Goal: Task Accomplishment & Management: Complete application form

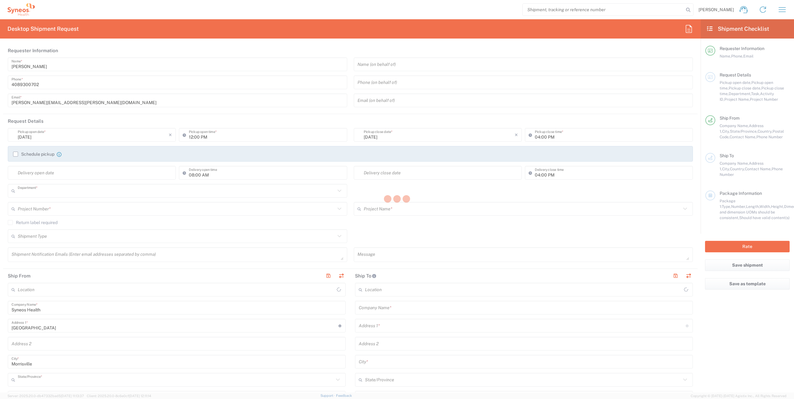
type input "8200"
type input "[US_STATE]"
type input "[GEOGRAPHIC_DATA]"
type input "Syneos Health, LLC-[GEOGRAPHIC_DATA] [GEOGRAPHIC_DATA] [GEOGRAPHIC_DATA]"
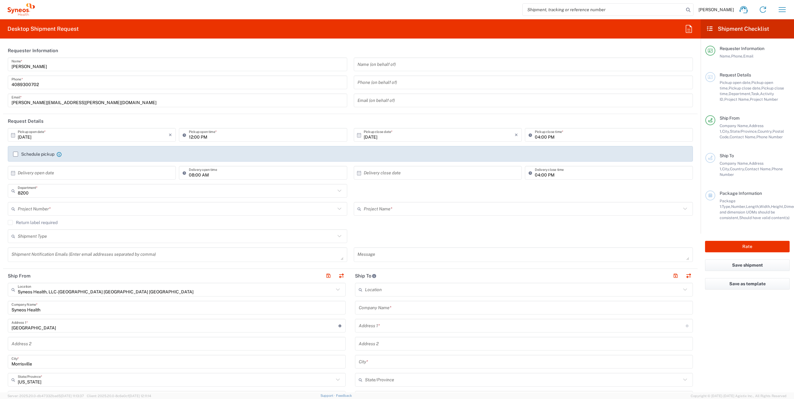
drag, startPoint x: 493, startPoint y: 46, endPoint x: 488, endPoint y: 47, distance: 5.6
click at [493, 46] on header "Requester Information" at bounding box center [350, 51] width 694 height 14
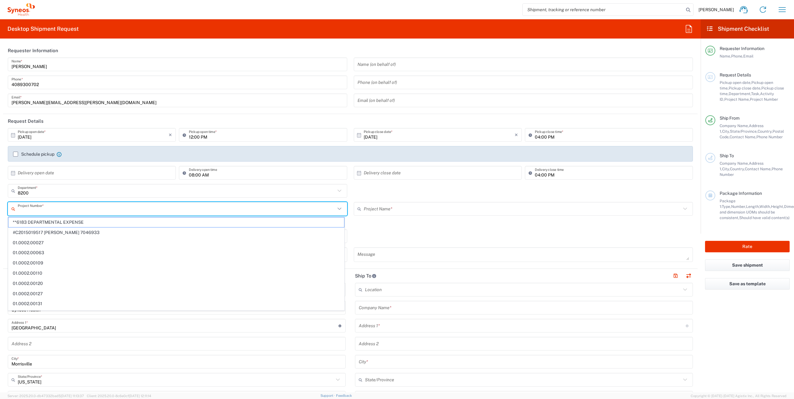
click at [55, 213] on input "text" at bounding box center [176, 209] width 317 height 11
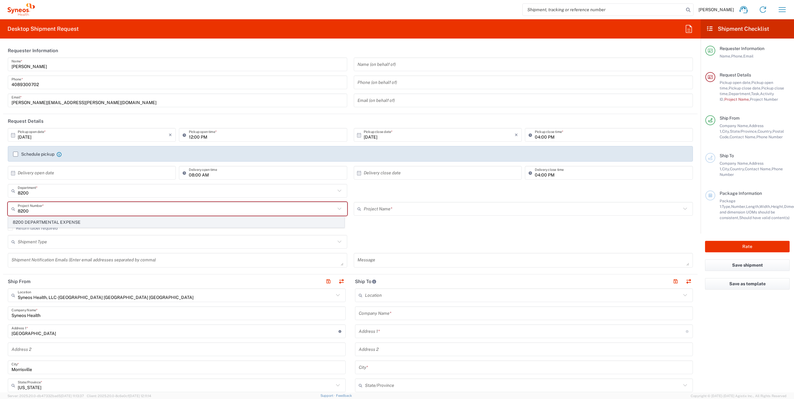
click at [61, 222] on span "8200 DEPARTMENTAL EXPENSE" at bounding box center [176, 223] width 336 height 10
type input "8200 DEPARTMENTAL EXPENSE"
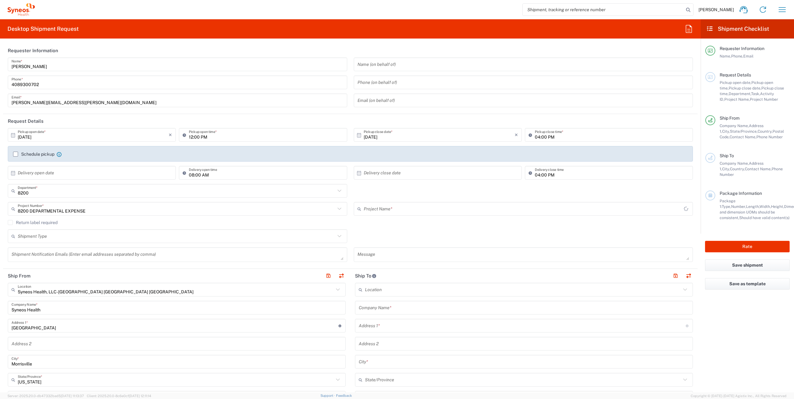
type input "8200 DEPARTMENTAL EXPENSE"
click at [51, 136] on input "[DATE]" at bounding box center [93, 135] width 151 height 11
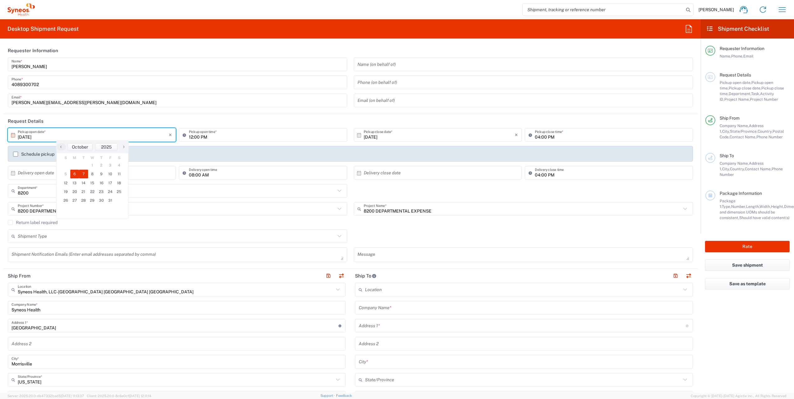
click at [86, 173] on span "7" at bounding box center [83, 174] width 9 height 9
type input "[DATE]"
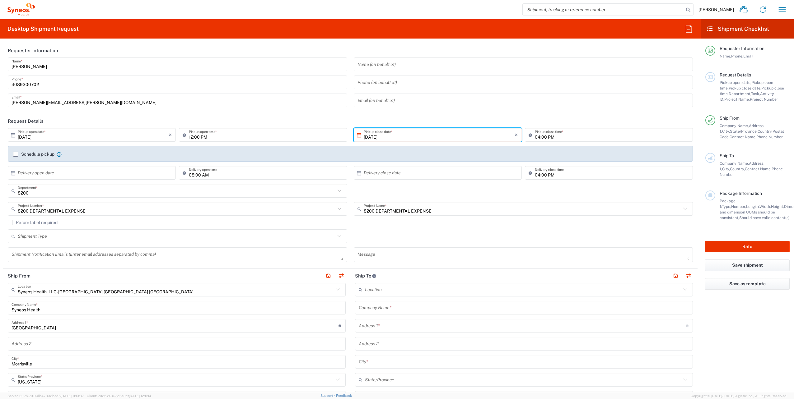
click at [336, 289] on icon at bounding box center [338, 290] width 8 height 8
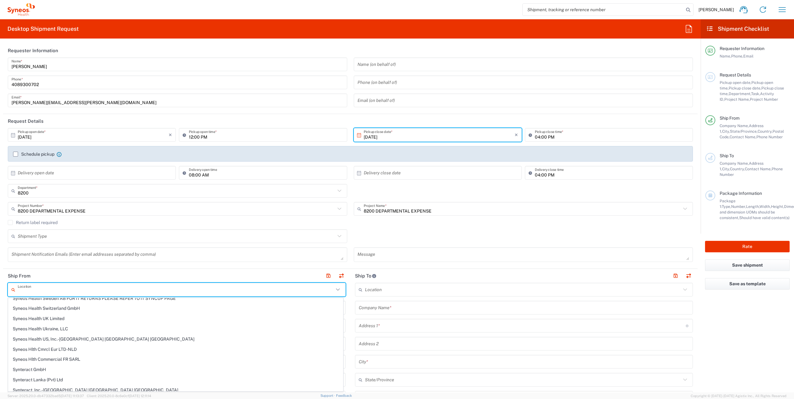
scroll to position [1026, 0]
click at [184, 318] on span "Syneos Health UK Limited" at bounding box center [175, 318] width 334 height 10
type input "Syneos Health UK Limited"
type input "[STREET_ADDRESS],"
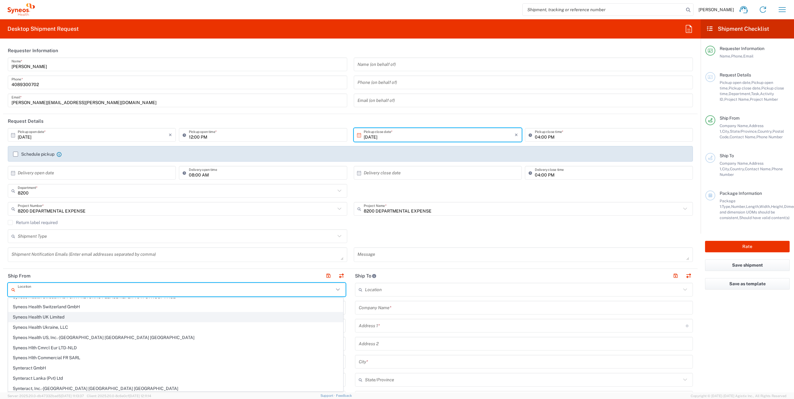
type input "[GEOGRAPHIC_DATA]"
type input "GU14 7BF"
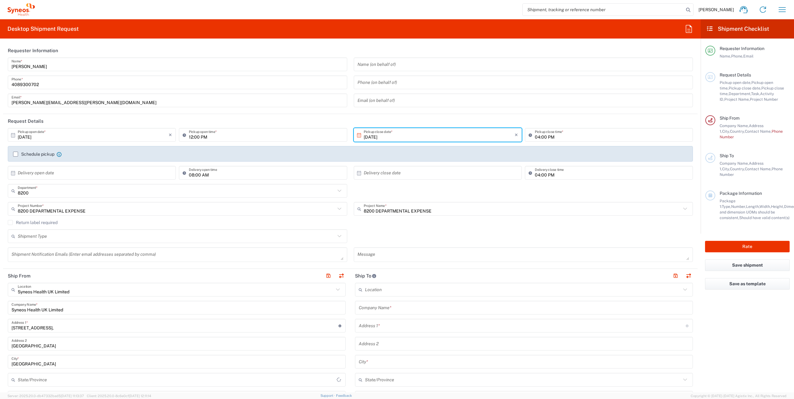
type input "[GEOGRAPHIC_DATA]"
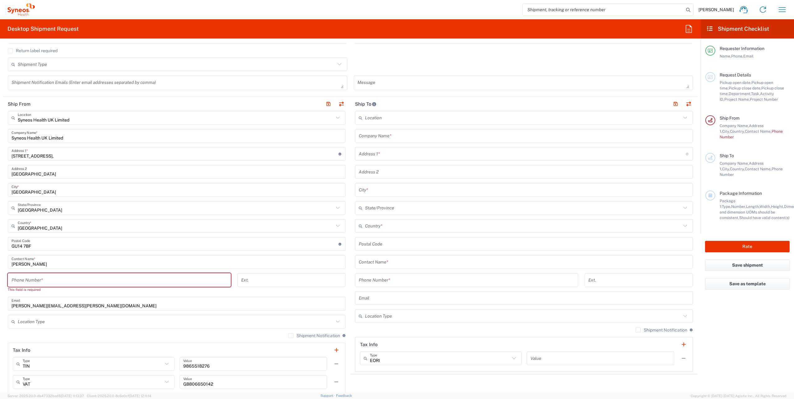
scroll to position [187, 0]
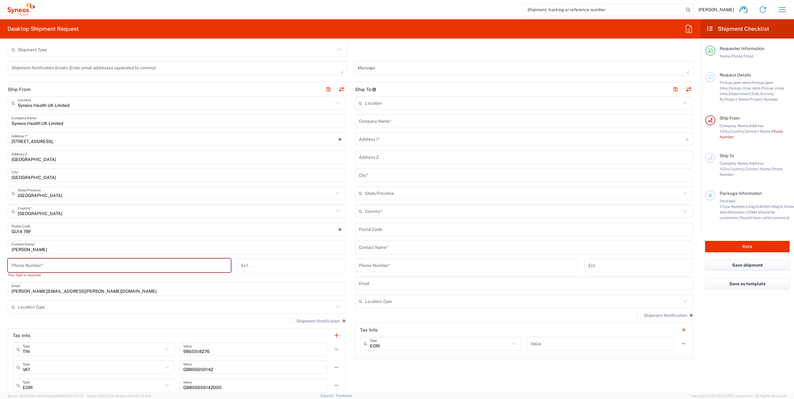
click at [59, 265] on input "tel" at bounding box center [119, 265] width 215 height 11
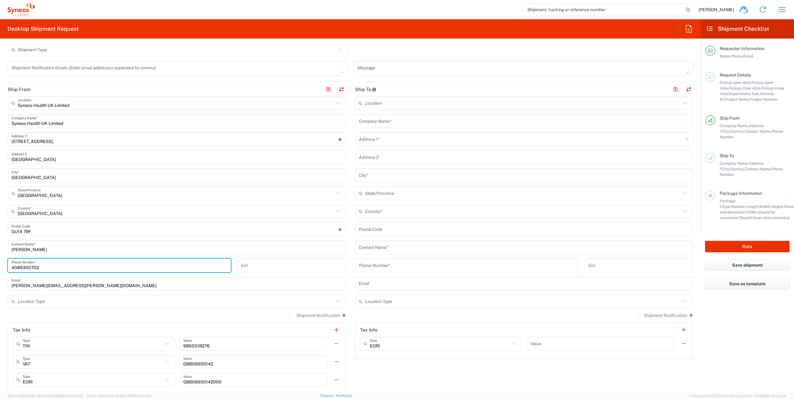
type input "4089300702"
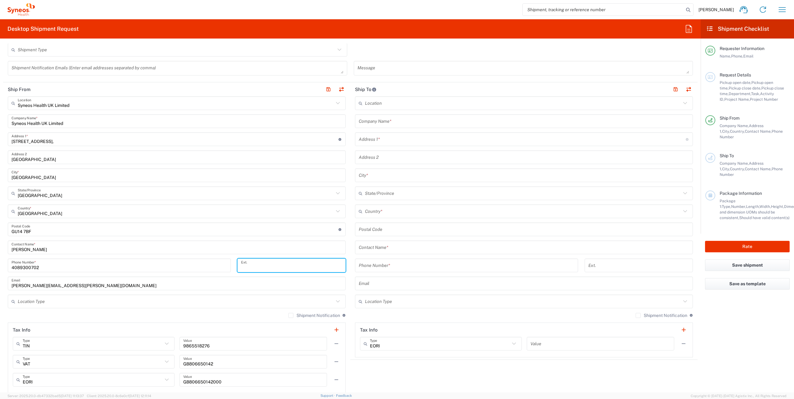
click at [386, 117] on input "text" at bounding box center [524, 121] width 330 height 11
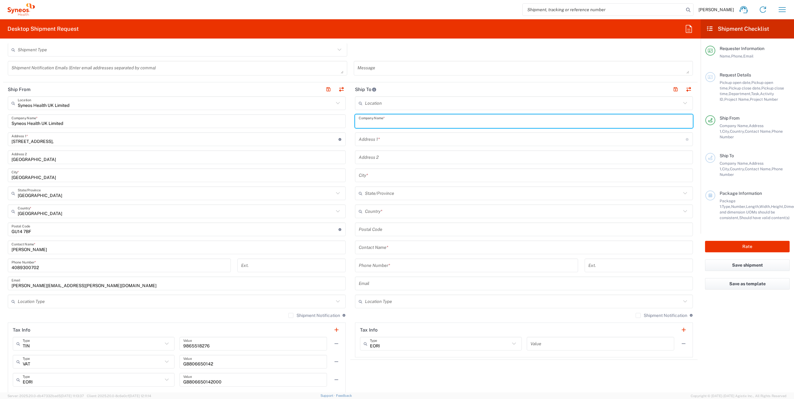
paste input "Penteris, Tokaj i Partnerzy Adwokaci i Radcowie Prawni sp. p."
type input "Penteris, Tokaj i Partnerzy Adwokaci i Radcowie Prawni sp. p."
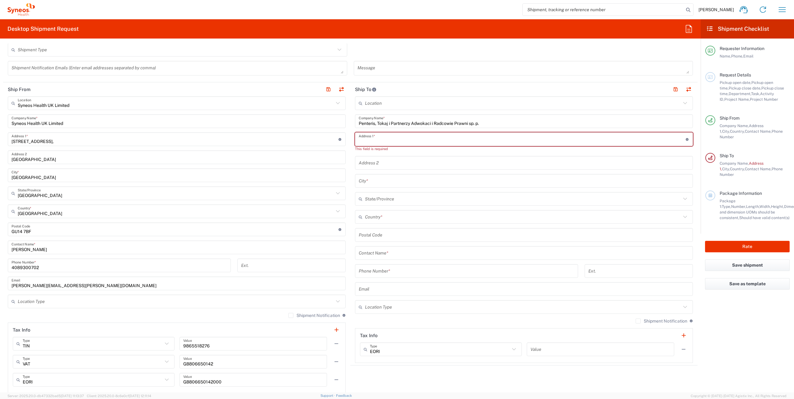
paste input "Plac Trzech Krzyży 10/14"
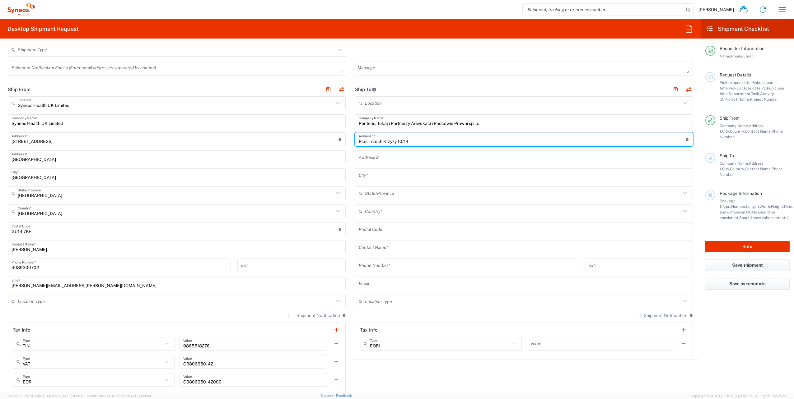
type input "Plac Trzech Krzyży 10/14"
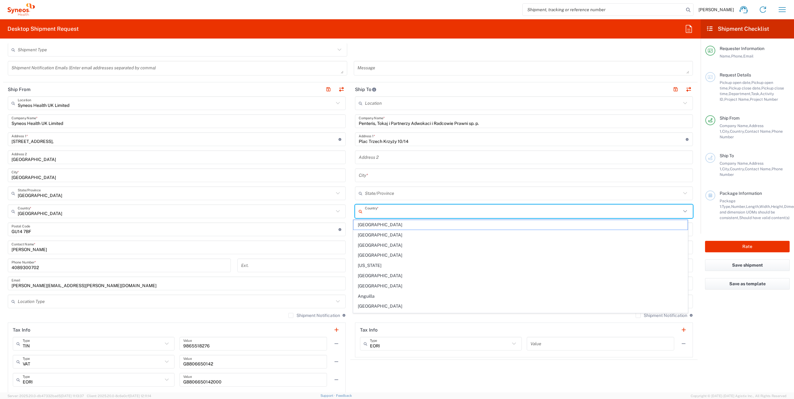
click at [391, 207] on input "text" at bounding box center [523, 211] width 316 height 11
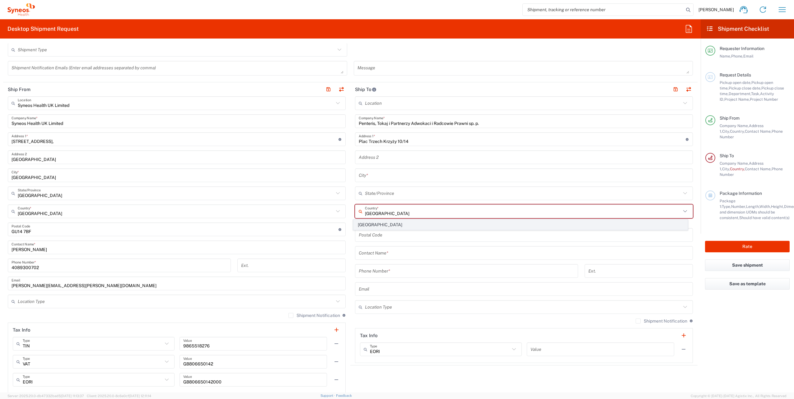
type input "[GEOGRAPHIC_DATA]"
click at [360, 225] on span "[GEOGRAPHIC_DATA]" at bounding box center [520, 225] width 334 height 10
type input "Sender/Shipper"
type input "Delivery Duty Paid"
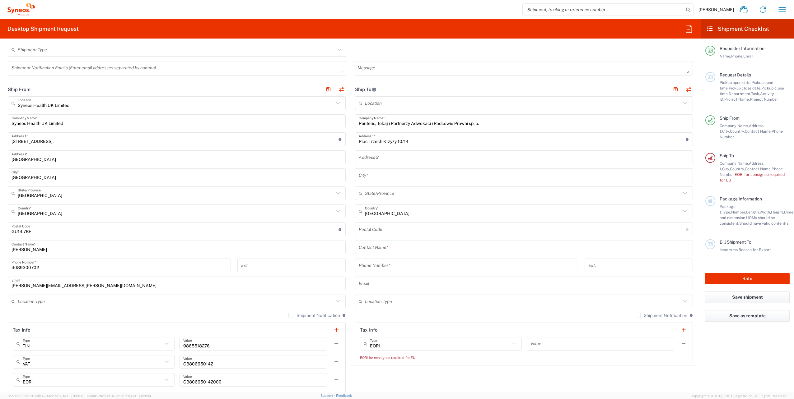
click at [369, 178] on input "text" at bounding box center [524, 175] width 330 height 11
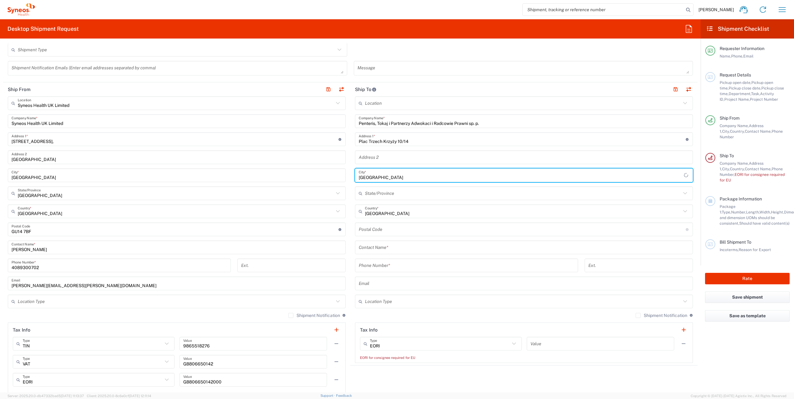
type input "[GEOGRAPHIC_DATA]"
click at [383, 267] on input "tel" at bounding box center [466, 265] width 215 height 11
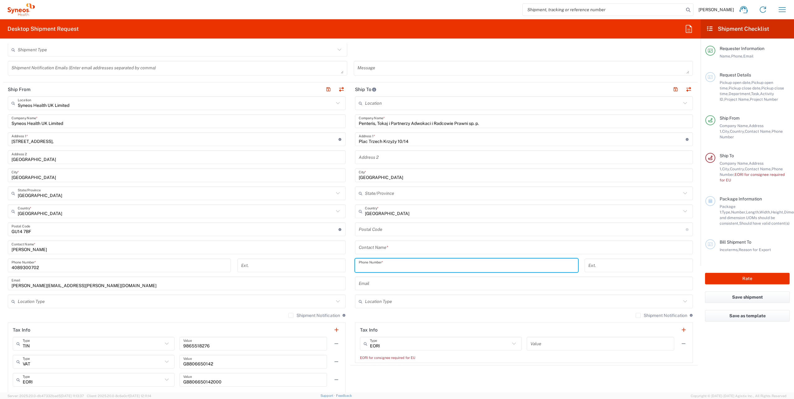
paste input "48 22 257 83 00"
type input "48 22 257 83 00"
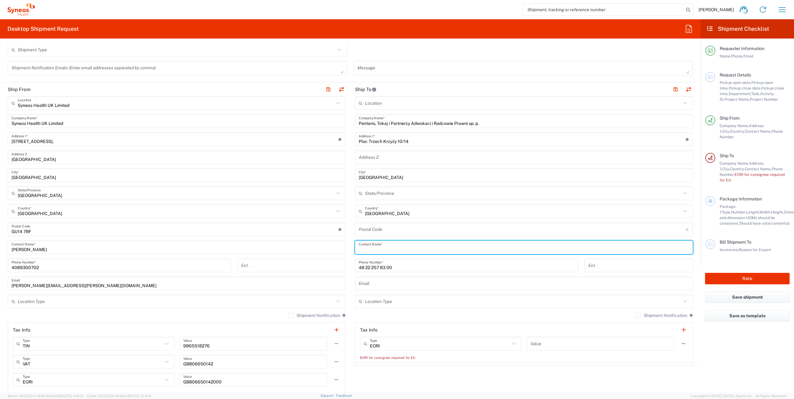
click at [391, 246] on input "text" at bounding box center [524, 247] width 330 height 11
paste input "[PERSON_NAME]"
type input "[PERSON_NAME]"
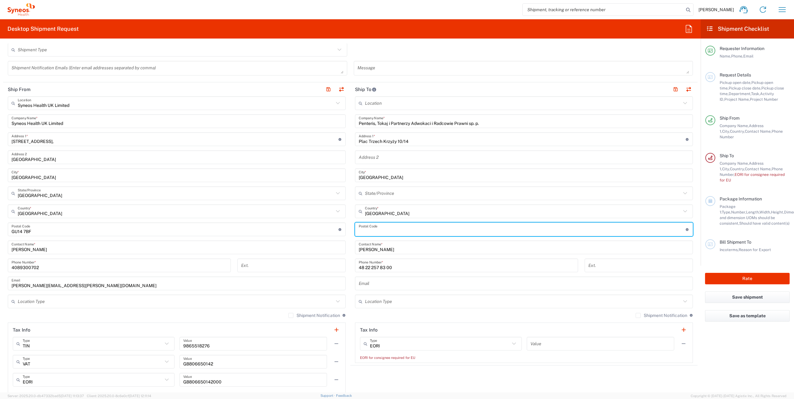
click at [378, 230] on input "undefined" at bounding box center [522, 229] width 327 height 11
paste input "00-499"
type input "00-499"
click at [372, 300] on input "text" at bounding box center [523, 301] width 316 height 11
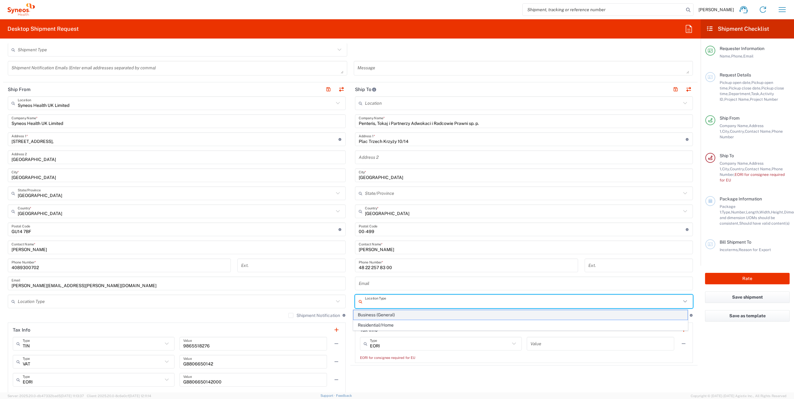
click at [381, 314] on span "Business (General)" at bounding box center [520, 315] width 334 height 10
type input "Business (General)"
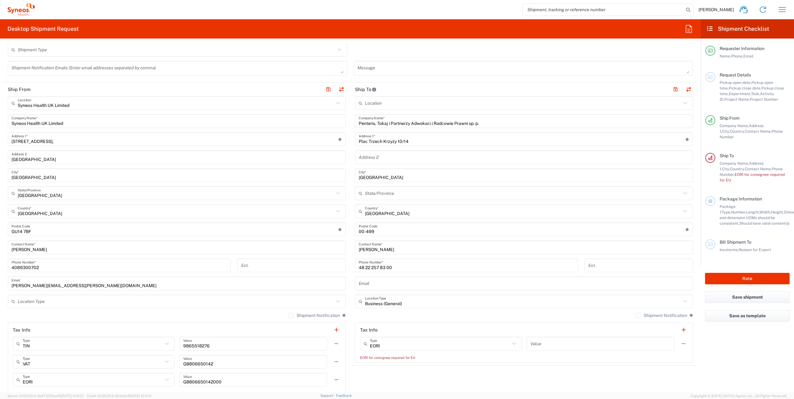
click at [566, 341] on input "text" at bounding box center [600, 344] width 140 height 11
paste input "[US_VEHICLE_IDENTIFICATION_NUMBER]"
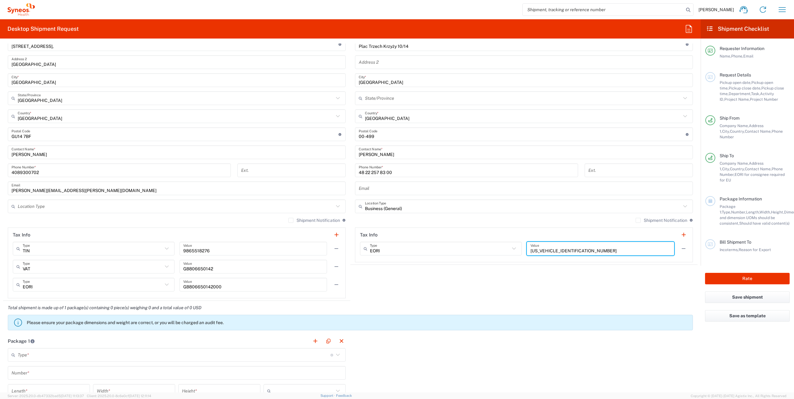
scroll to position [404, 0]
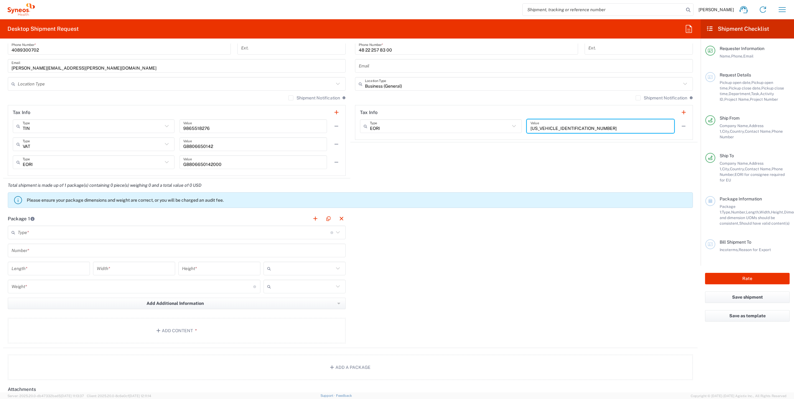
type input "[US_VEHICLE_IDENTIFICATION_NUMBER]"
click at [22, 232] on input "text" at bounding box center [174, 232] width 313 height 11
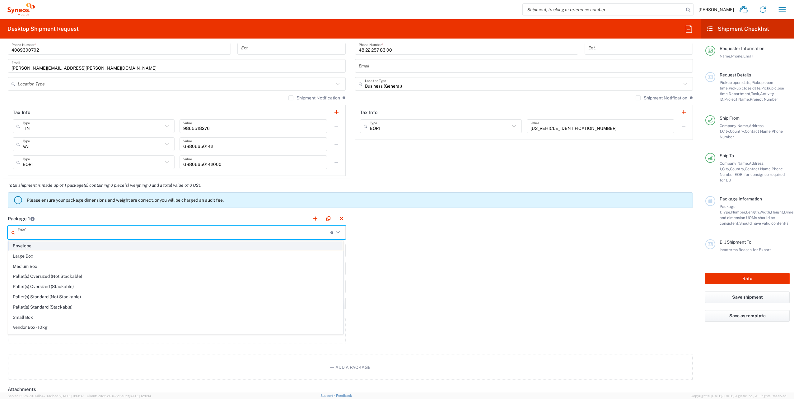
click at [36, 248] on span "Envelope" at bounding box center [175, 246] width 334 height 10
type input "Envelope"
type input "1"
type input "9.5"
type input "12.5"
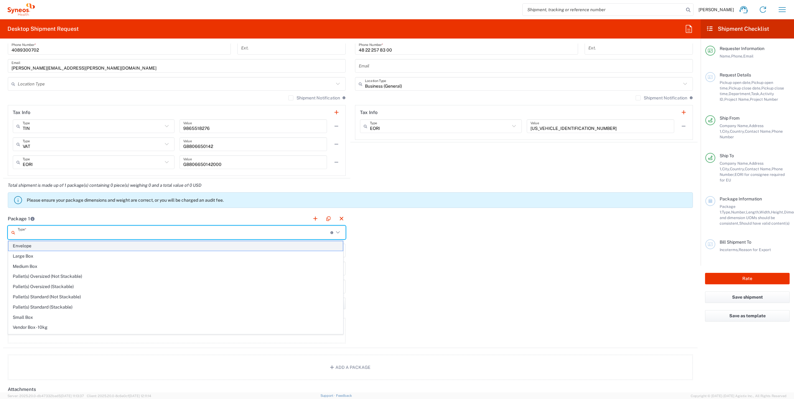
type input "0.25"
type input "in"
type input "0.45"
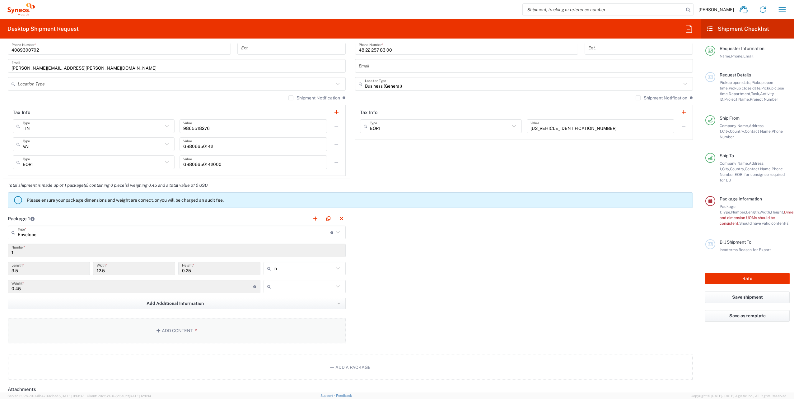
click at [179, 325] on button "Add Content *" at bounding box center [177, 330] width 338 height 25
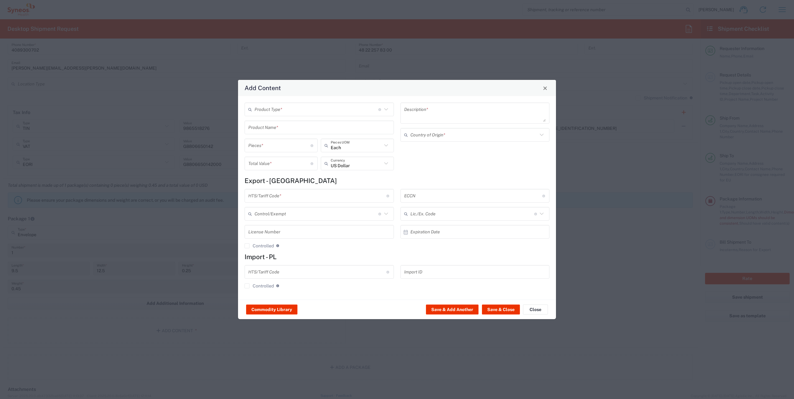
click at [267, 107] on input "text" at bounding box center [316, 109] width 124 height 11
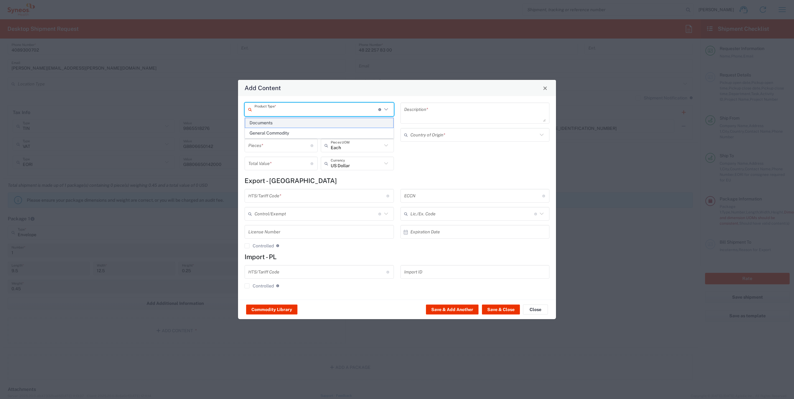
click at [266, 124] on span "Documents" at bounding box center [319, 123] width 148 height 10
type input "Documents"
type input "1"
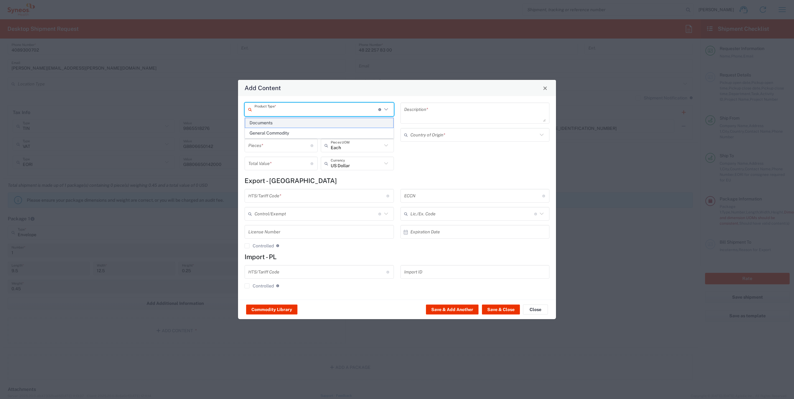
type textarea "Documents"
type input "[GEOGRAPHIC_DATA]"
type input "0000.00.0000"
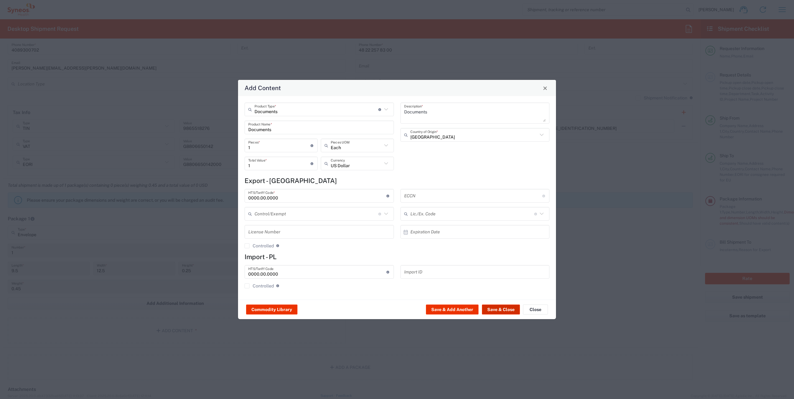
click at [504, 309] on button "Save & Close" at bounding box center [501, 310] width 38 height 10
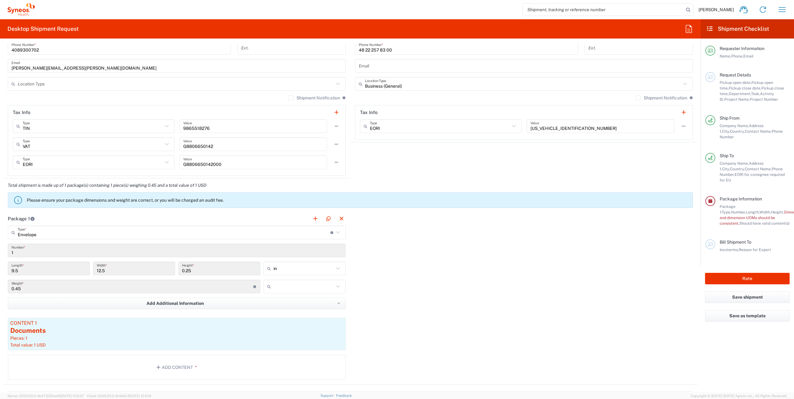
click at [282, 284] on input "text" at bounding box center [303, 287] width 60 height 10
click at [293, 309] on span "lbs" at bounding box center [302, 311] width 80 height 10
type input "lbs"
click at [747, 273] on button "Rate" at bounding box center [747, 279] width 85 height 12
type input "8200 DEPARTMENTAL EXPENSE"
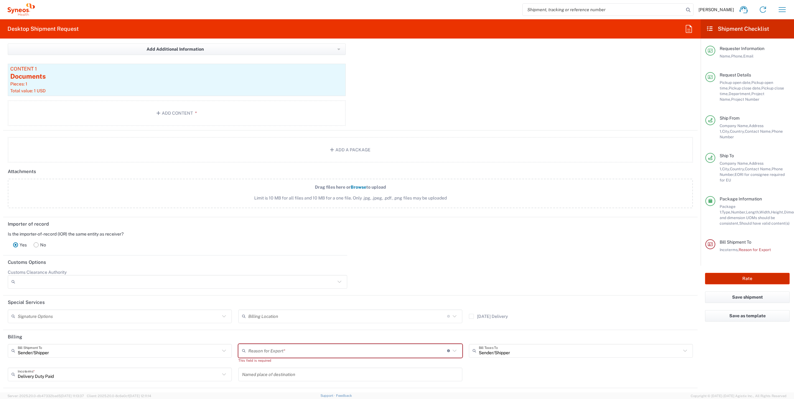
scroll to position [694, 0]
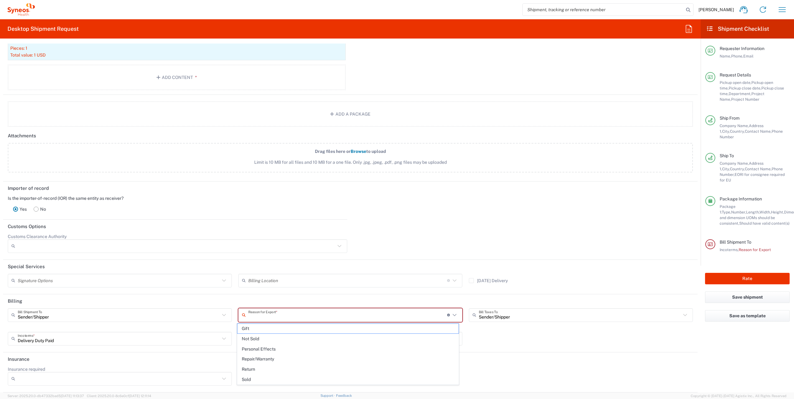
click at [271, 316] on input "text" at bounding box center [347, 315] width 199 height 11
click at [271, 338] on span "Not Sold" at bounding box center [347, 339] width 221 height 10
type input "Not Sold"
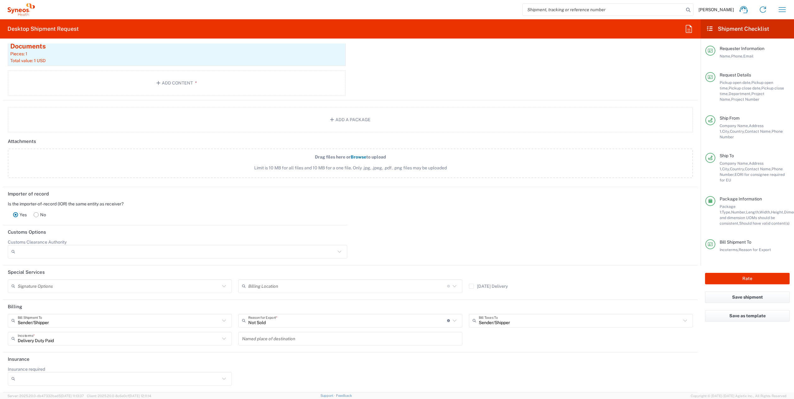
scroll to position [689, 0]
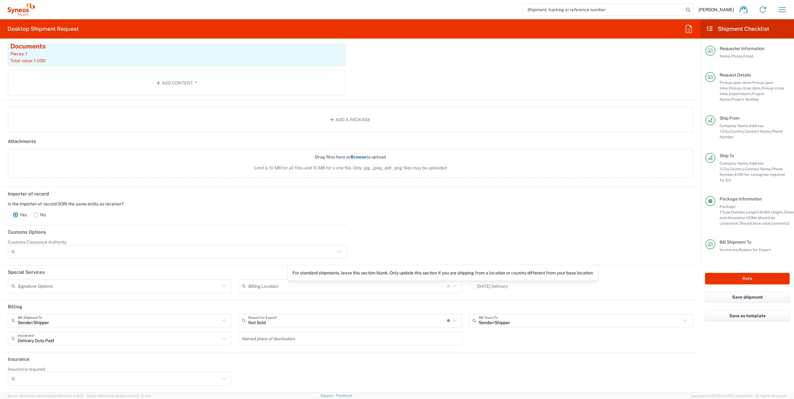
click at [452, 288] on icon at bounding box center [454, 286] width 8 height 8
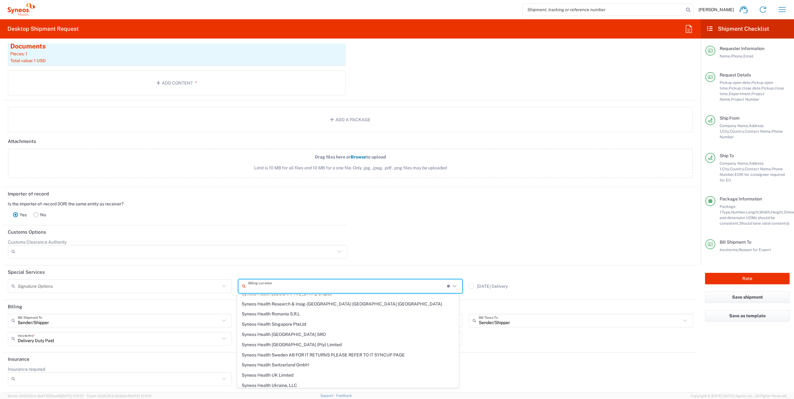
scroll to position [995, 0]
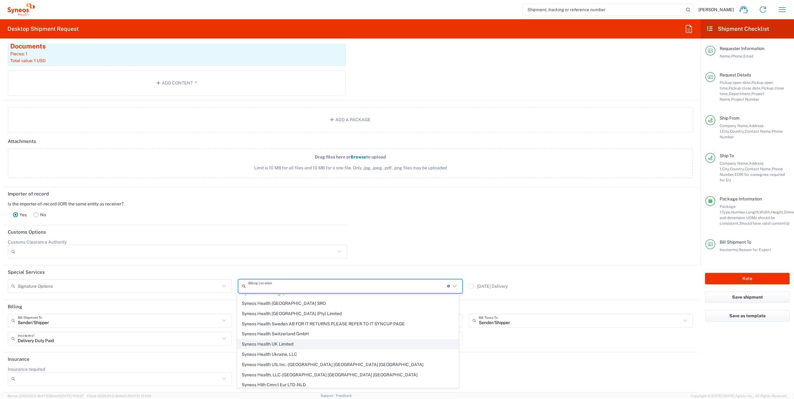
click at [316, 340] on span "Syneos Health UK Limited" at bounding box center [347, 345] width 221 height 10
type input "Syneos Health UK Limited"
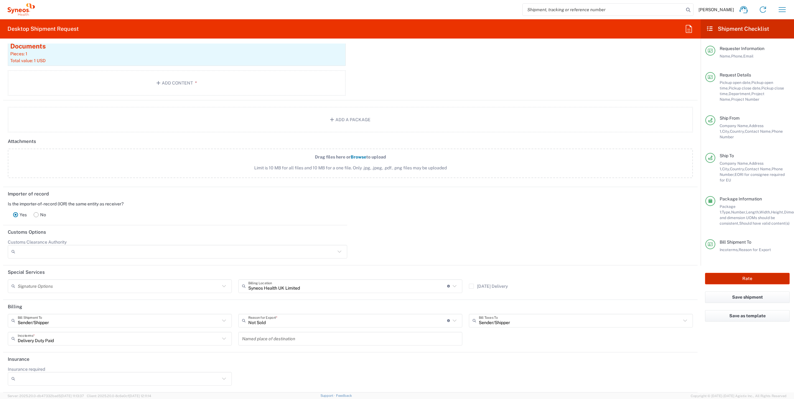
click at [747, 273] on button "Rate" at bounding box center [747, 279] width 85 height 12
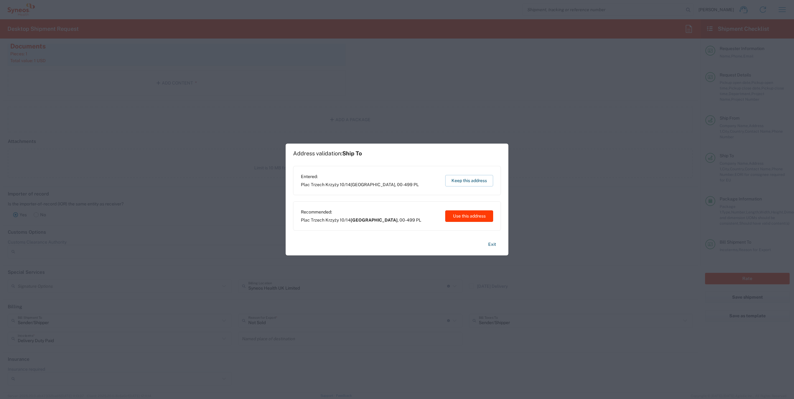
click at [469, 216] on button "Use this address" at bounding box center [469, 217] width 48 height 12
type input "[GEOGRAPHIC_DATA]"
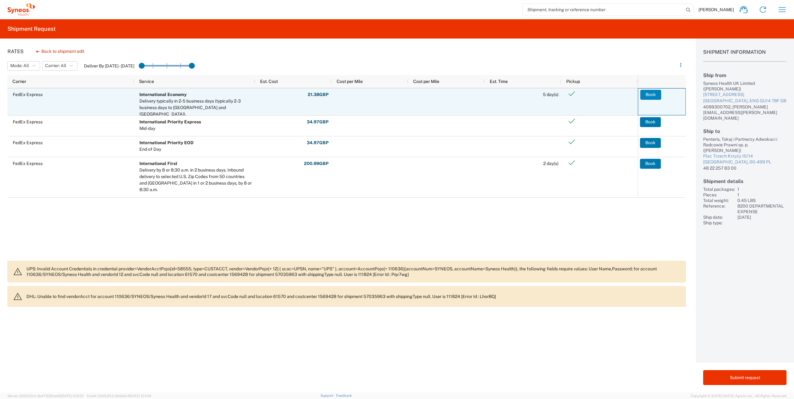
click at [649, 94] on button "Book" at bounding box center [650, 95] width 21 height 10
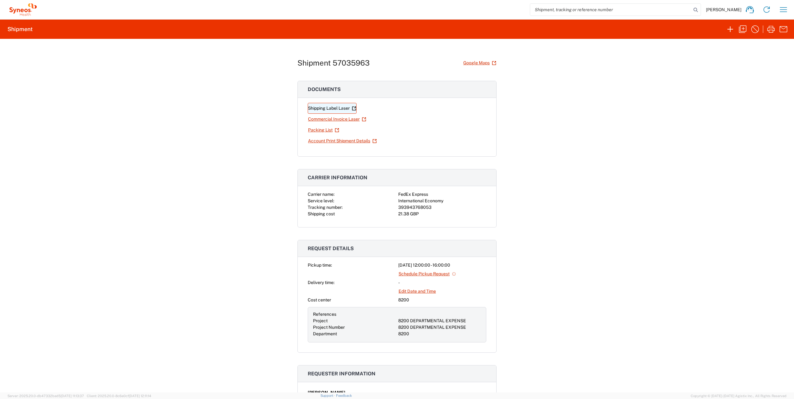
click at [334, 110] on link "Shipping Label Laser" at bounding box center [332, 108] width 49 height 11
click at [559, 343] on div "Shipment 57035963 Google Maps Documents Shipping Label Laser Commercial Invoice…" at bounding box center [397, 216] width 794 height 354
click at [743, 26] on icon "button" at bounding box center [742, 29] width 10 height 10
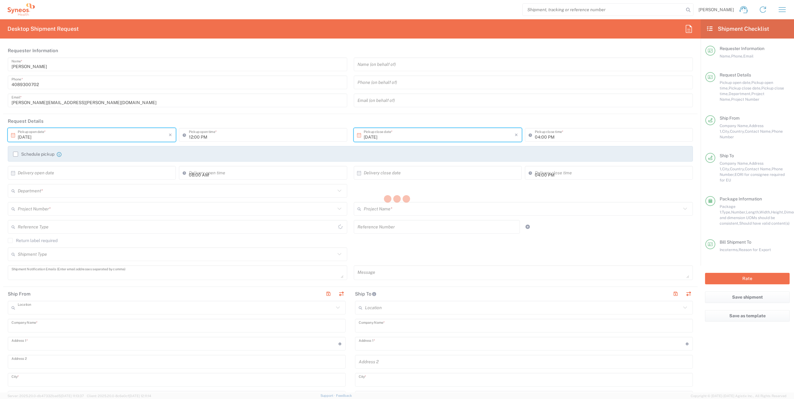
type input "[DATE]"
type textarea "[PERSON_NAME][EMAIL_ADDRESS][PERSON_NAME][DOMAIN_NAME]"
type input "Syneos Health UK Limited"
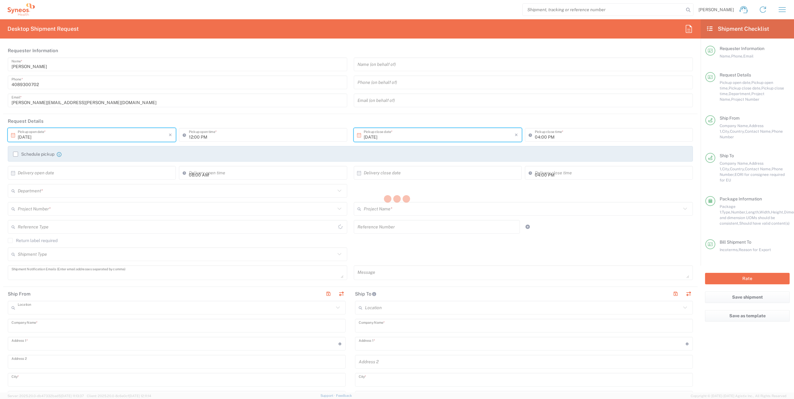
type input "[STREET_ADDRESS],"
type input "[GEOGRAPHIC_DATA]"
type input "GU14 7BF"
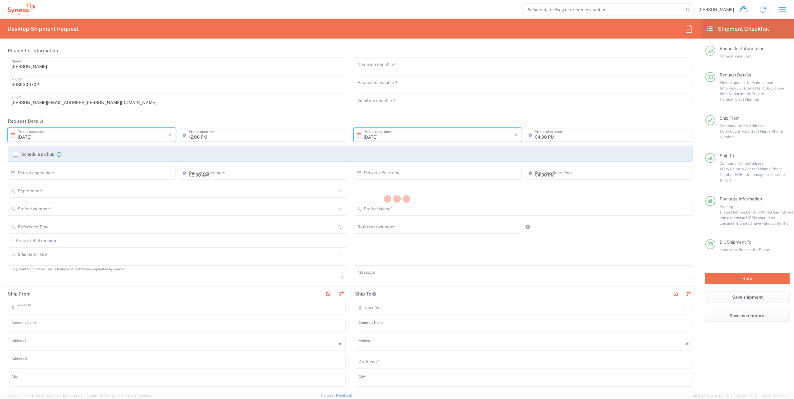
type input "[PERSON_NAME]"
type input "4089300702"
type input "[PERSON_NAME][EMAIL_ADDRESS][PERSON_NAME][DOMAIN_NAME]"
type input "Penteris, Tokaj i Partnerzy Adwokaci i Radcowie Prawni sp. p."
type input "Plac Trzech Krzyży 10/14"
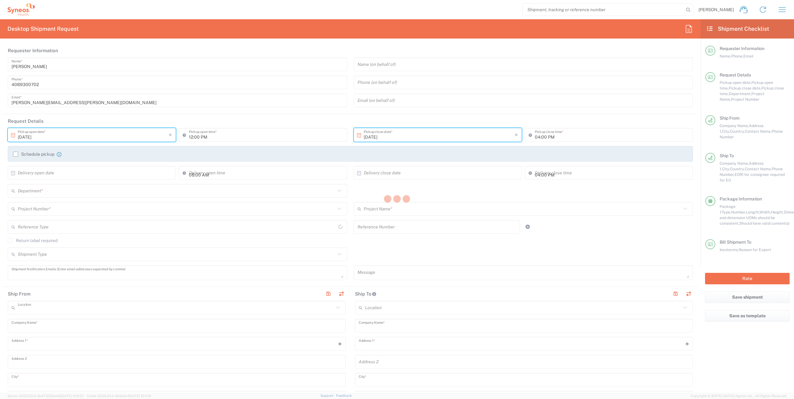
type input "[GEOGRAPHIC_DATA]"
type input "00-499"
type input "[PERSON_NAME]"
type input "48 22 257 83 00"
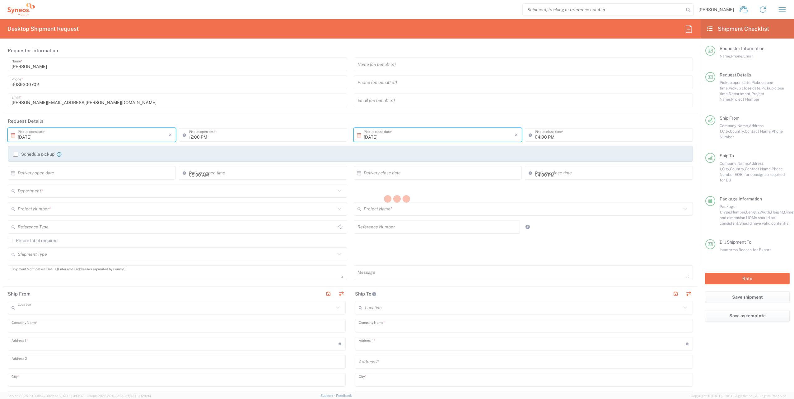
type input "Business (General)"
type input "Syneos Health UK Limited"
type input "Sender/Shipper"
type input "Not Sold"
type input "Sender/Shipper"
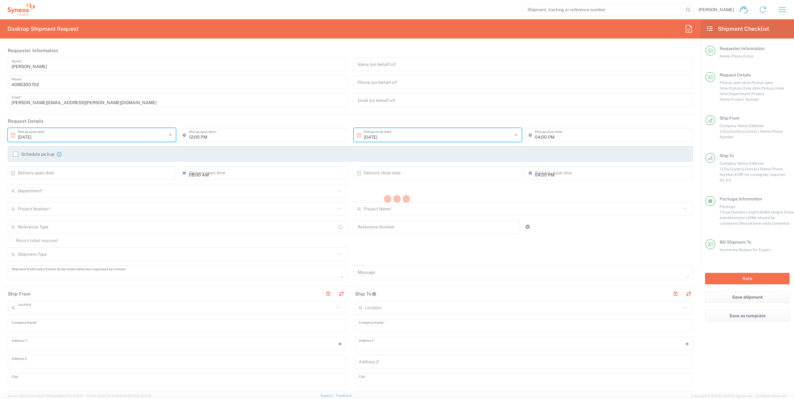
type input "Delivery Duty Paid"
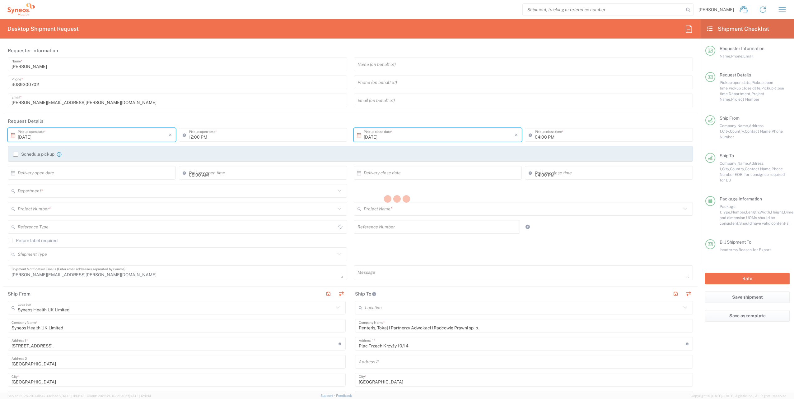
type input "[GEOGRAPHIC_DATA]"
type input "8200 DEPARTMENTAL EXPENSE"
type input "Envelope"
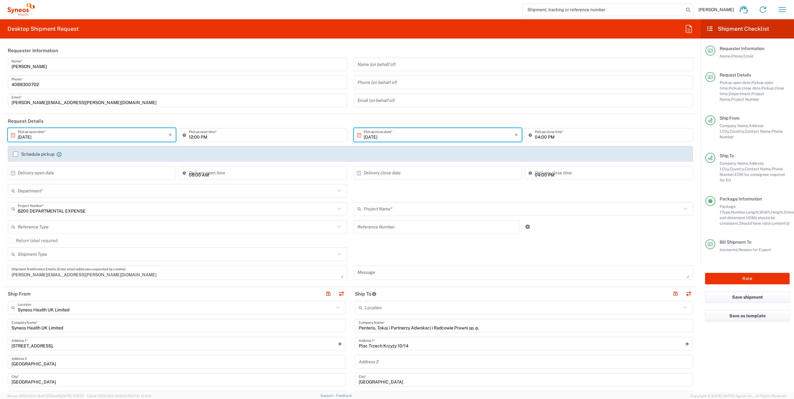
type input "8200 DEPARTMENTAL EXPENSE"
type input "8200"
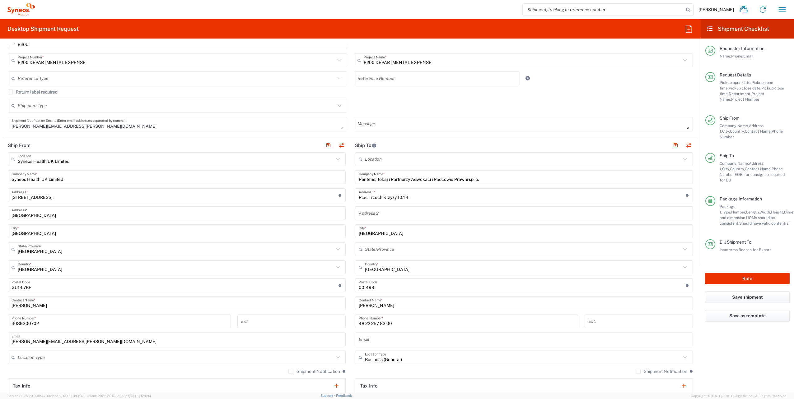
scroll to position [155, 0]
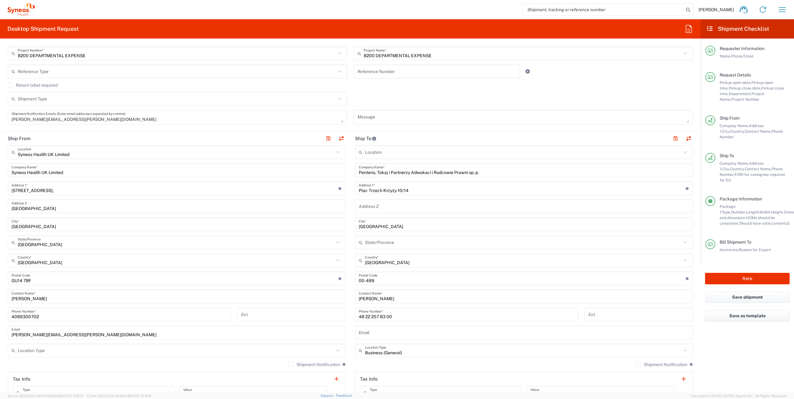
click at [336, 152] on icon at bounding box center [338, 152] width 8 height 8
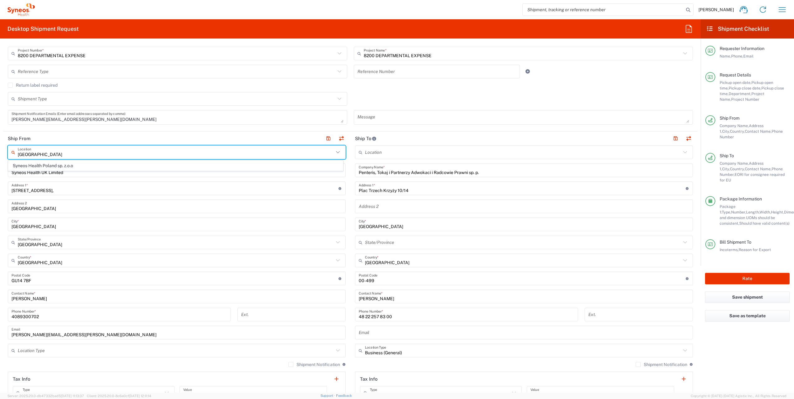
scroll to position [0, 0]
click at [90, 164] on span "Syneos Health Poland sp. z.o.o" at bounding box center [175, 166] width 334 height 10
type input "Syneos Health Poland sp. z.o.o"
type input "171 al. Solidarności"
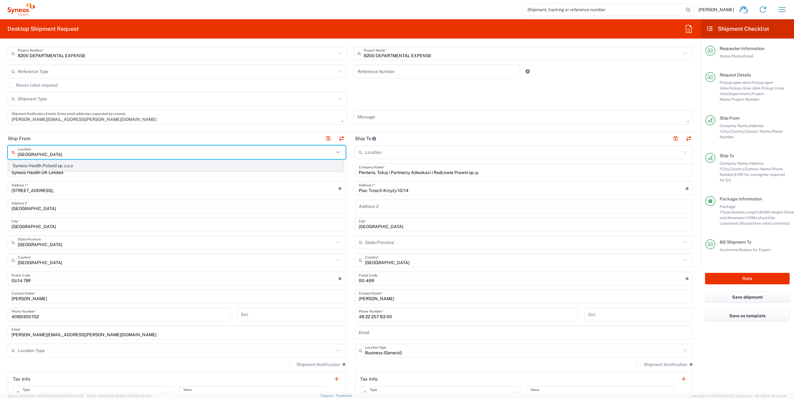
type input "[GEOGRAPHIC_DATA]"
type input "00-877"
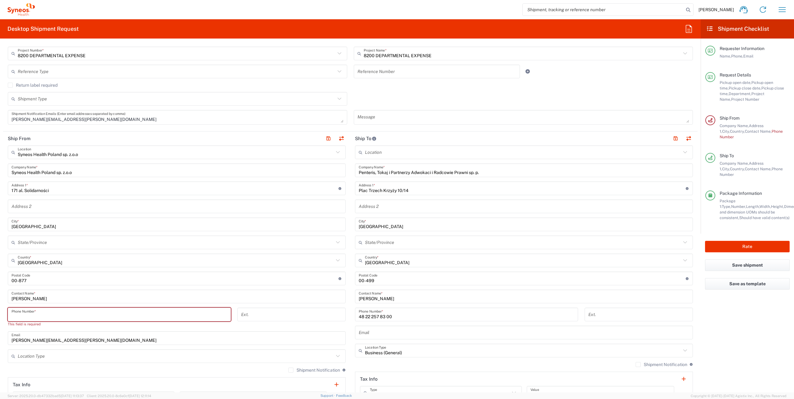
click at [53, 318] on input "tel" at bounding box center [119, 314] width 215 height 11
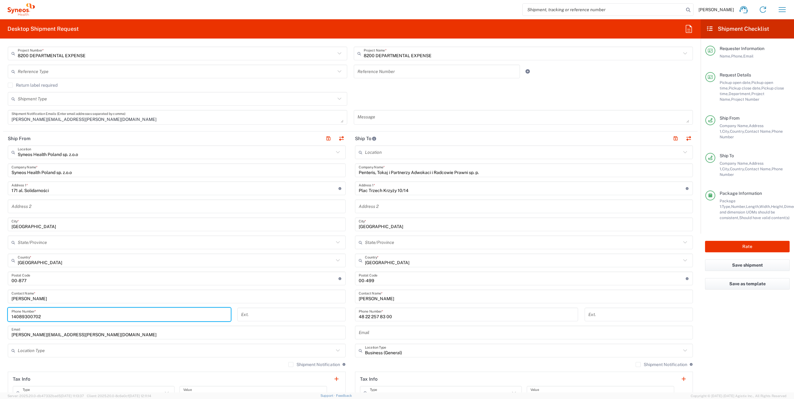
type input "14089300702"
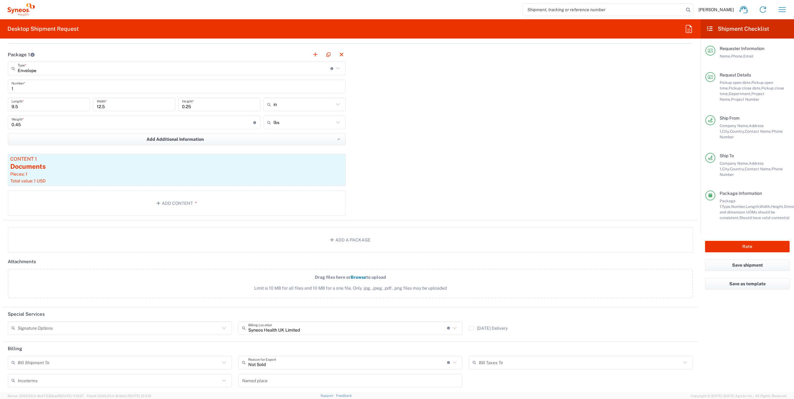
scroll to position [628, 0]
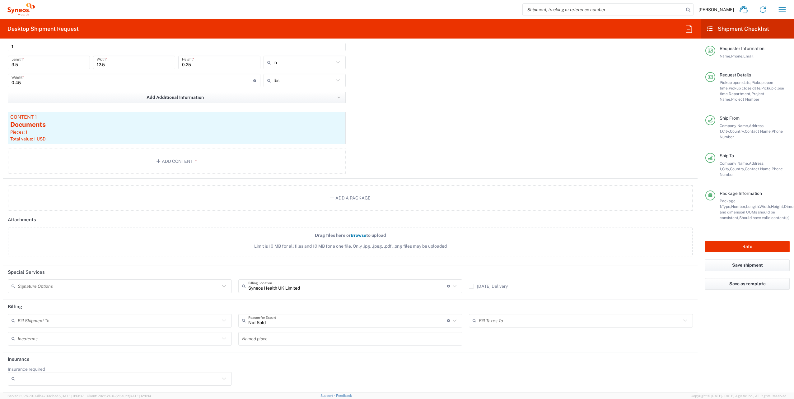
click at [41, 321] on input "text" at bounding box center [119, 320] width 202 height 11
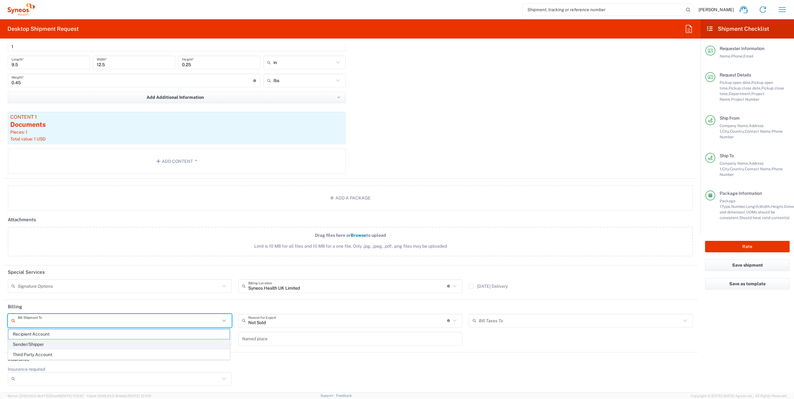
click at [39, 345] on span "Sender/Shipper" at bounding box center [118, 345] width 221 height 10
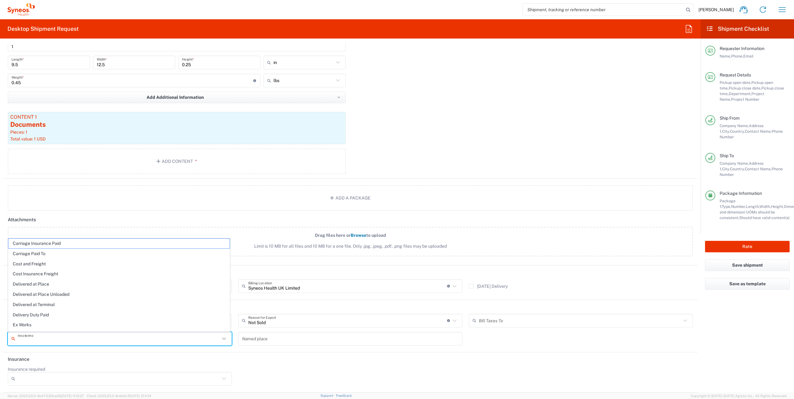
click at [80, 341] on input "text" at bounding box center [119, 338] width 202 height 11
click at [75, 315] on span "Delivery Duty Paid" at bounding box center [118, 315] width 221 height 10
type input "Sender/Shipper"
type input "Delivery Duty Paid"
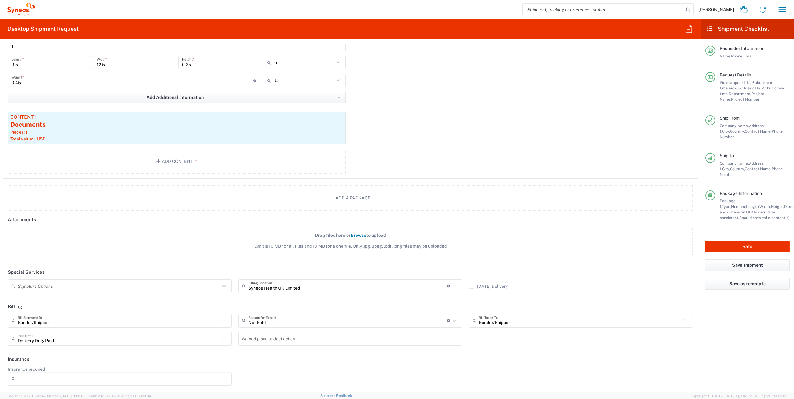
click at [451, 284] on icon at bounding box center [454, 286] width 8 height 8
click at [273, 295] on span "Syneos Health Poland sp. z.o.o" at bounding box center [347, 300] width 221 height 10
type input "Syneos Health Poland sp. z.o.o"
click at [747, 241] on button "Rate" at bounding box center [747, 247] width 85 height 12
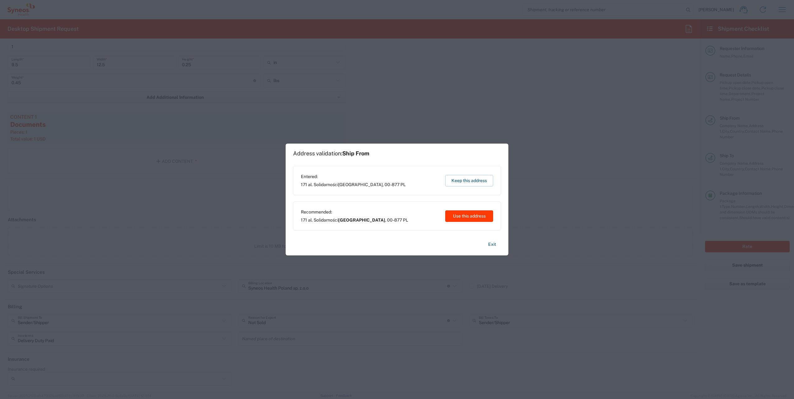
click at [466, 214] on button "Use this address" at bounding box center [469, 217] width 48 height 12
type input "[GEOGRAPHIC_DATA]"
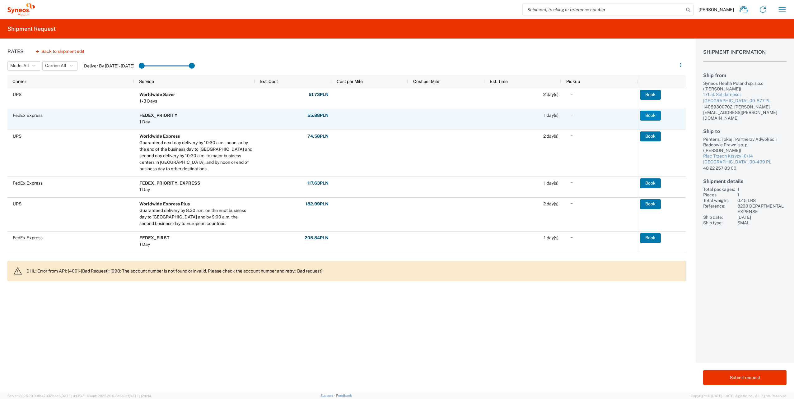
click at [654, 114] on button "Book" at bounding box center [650, 116] width 21 height 10
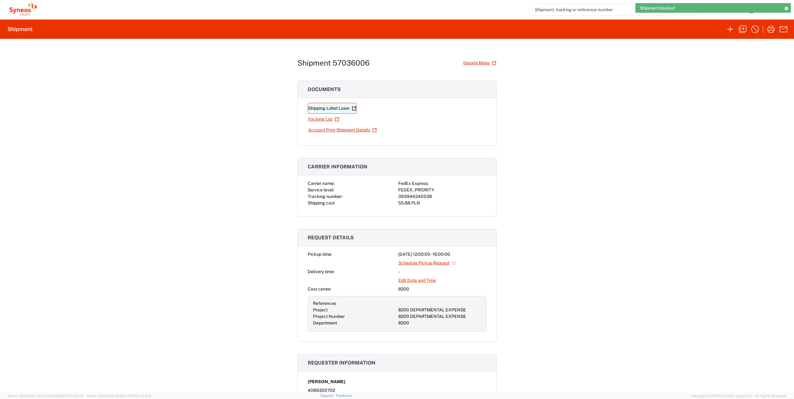
click at [332, 109] on link "Shipping Label Laser" at bounding box center [332, 108] width 49 height 11
click at [727, 25] on icon "button" at bounding box center [730, 29] width 10 height 10
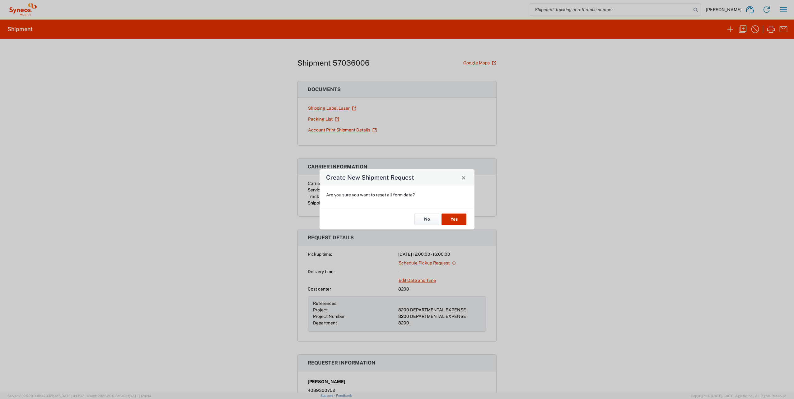
click at [456, 218] on button "Yes" at bounding box center [453, 220] width 25 height 12
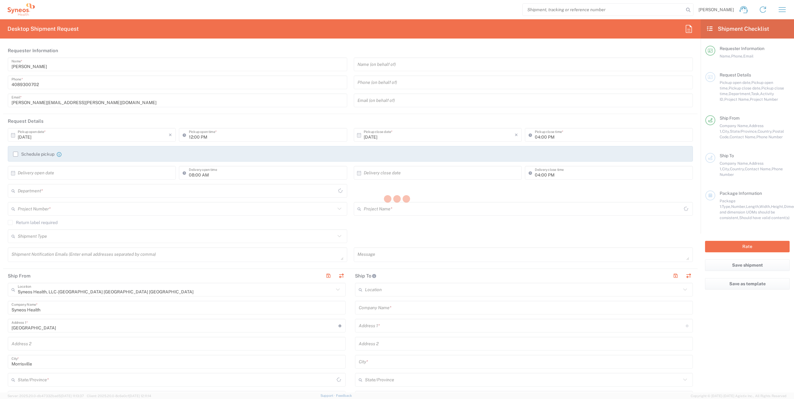
type input "8200"
type input "[US_STATE]"
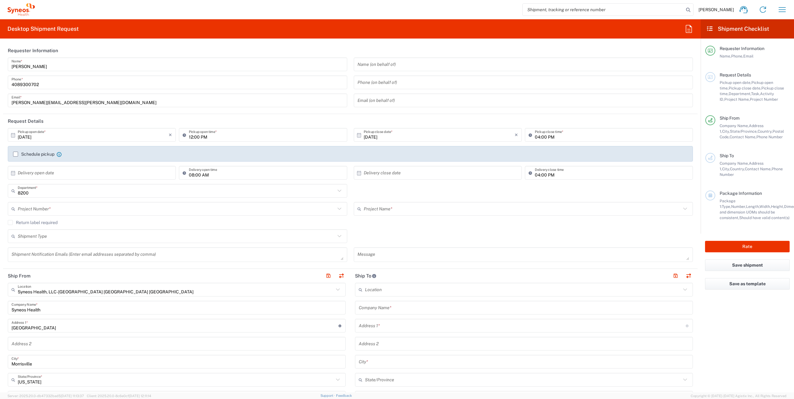
click at [66, 136] on input "[DATE]" at bounding box center [93, 135] width 151 height 11
click at [86, 172] on span "7" at bounding box center [83, 174] width 9 height 9
type input "[DATE]"
click at [56, 207] on input "text" at bounding box center [176, 209] width 317 height 11
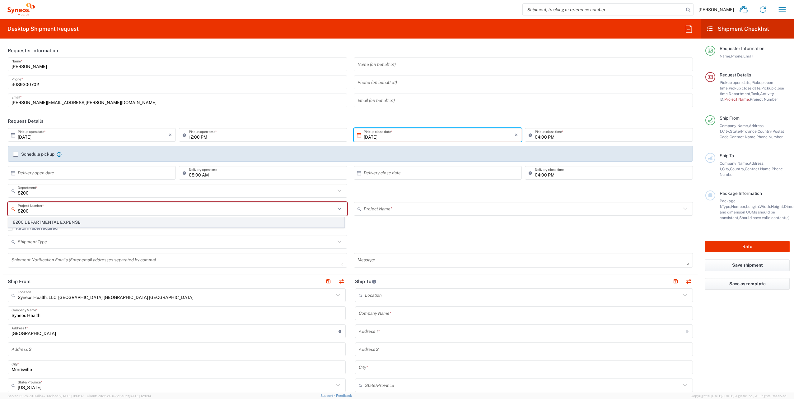
click at [55, 221] on span "8200 DEPARTMENTAL EXPENSE" at bounding box center [176, 223] width 336 height 10
type input "8200 DEPARTMENTAL EXPENSE"
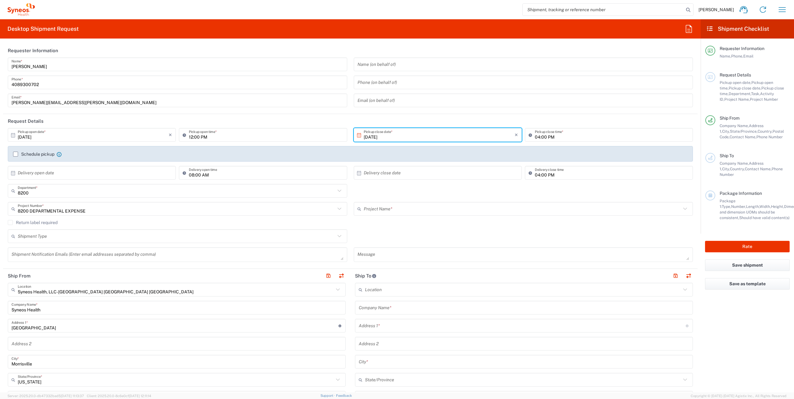
type input "8200 DEPARTMENTAL EXPENSE"
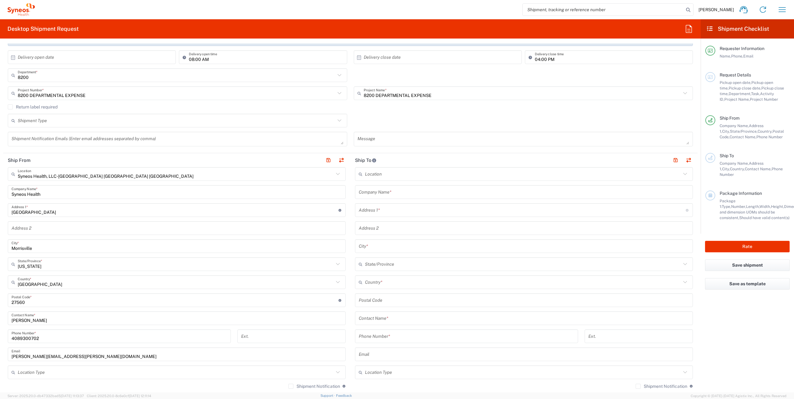
scroll to position [124, 0]
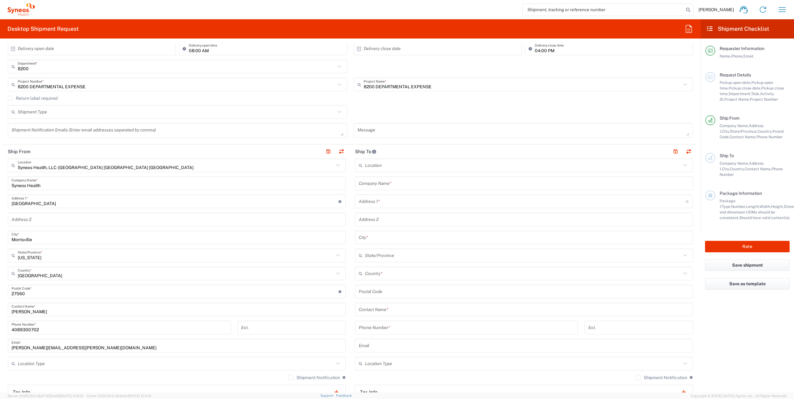
click at [335, 164] on icon at bounding box center [338, 165] width 8 height 8
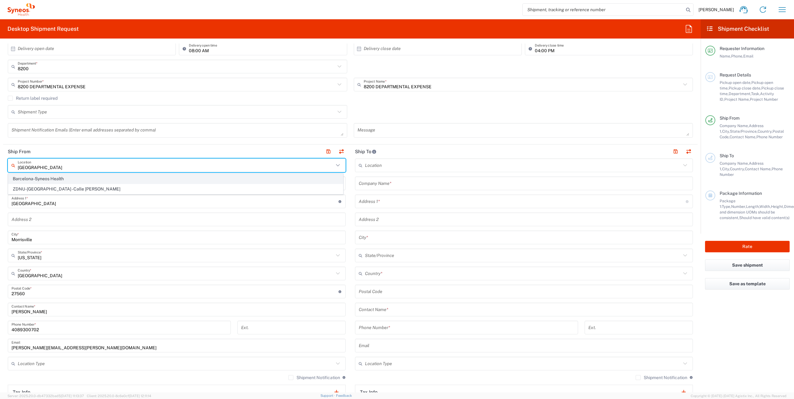
click at [119, 180] on span "Barcelona-Syneos Health" at bounding box center [175, 179] width 334 height 10
type input "Barcelona-Syneos Health"
type input "[STREET_ADDRESS]"
type input "Floor 3"
type input "[GEOGRAPHIC_DATA]"
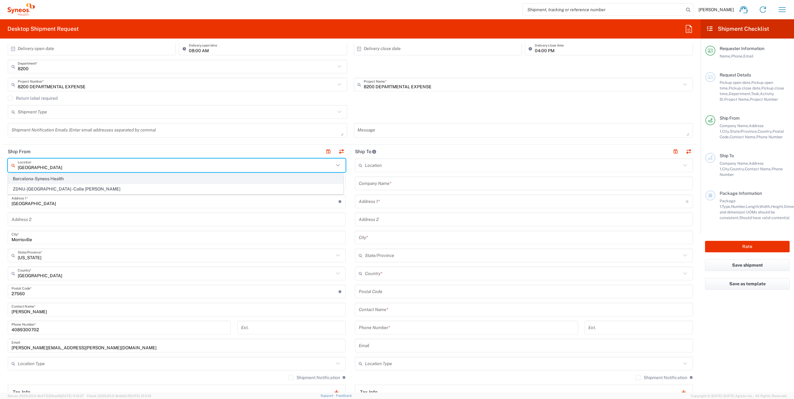
type input "[GEOGRAPHIC_DATA]"
type input "08029"
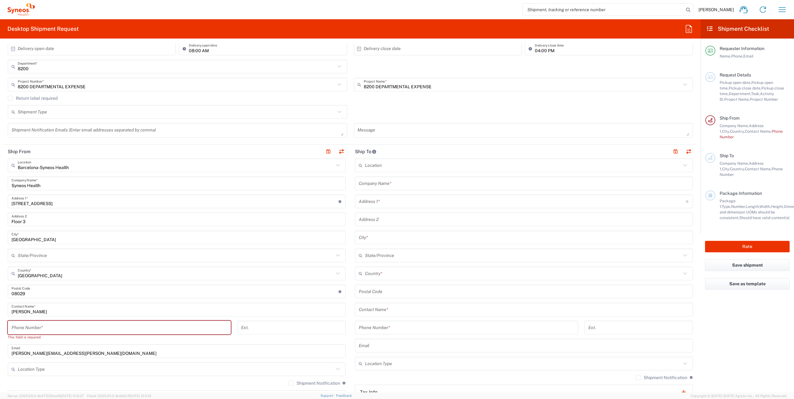
click at [53, 328] on input "tel" at bounding box center [119, 327] width 215 height 11
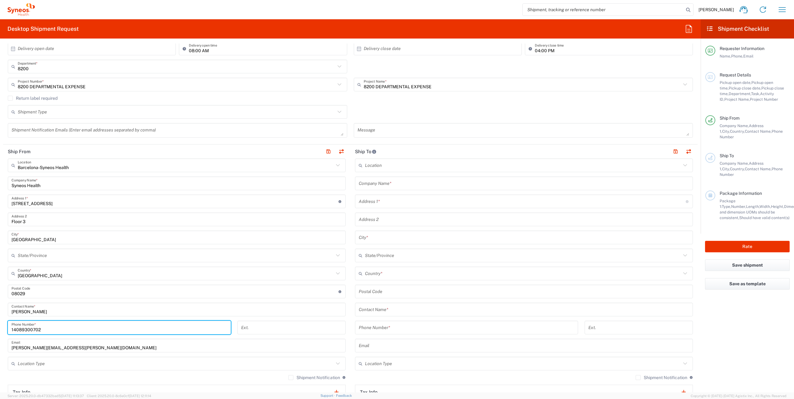
type input "14089300702"
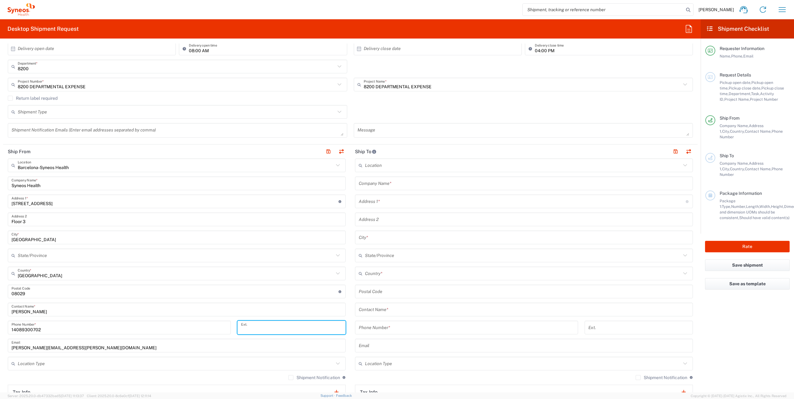
click at [394, 187] on input "text" at bounding box center [524, 183] width 330 height 11
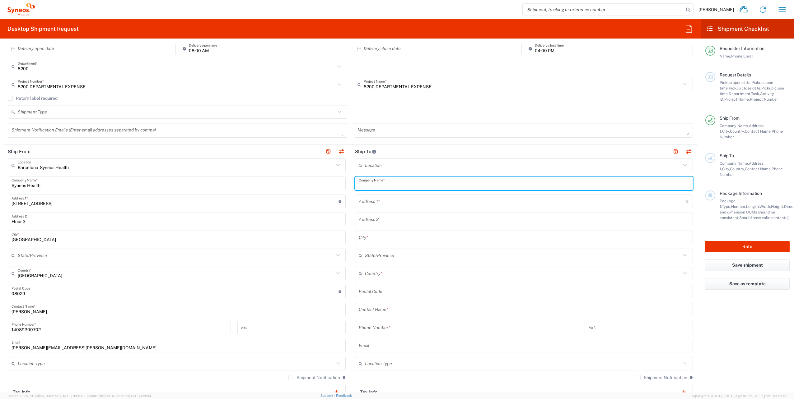
paste input "Asinergy Corporate Services"
type input "Asinergy Corporate Services"
click at [380, 307] on input "text" at bounding box center [524, 309] width 330 height 11
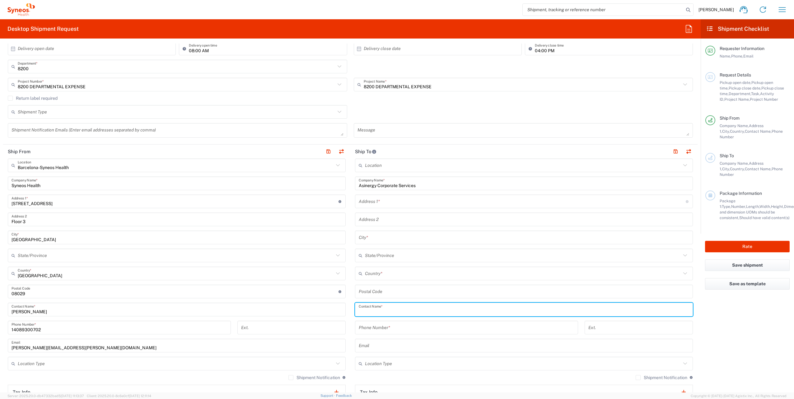
paste input "[PERSON_NAME]"
type input "[PERSON_NAME]"
click at [387, 274] on input "text" at bounding box center [523, 273] width 316 height 11
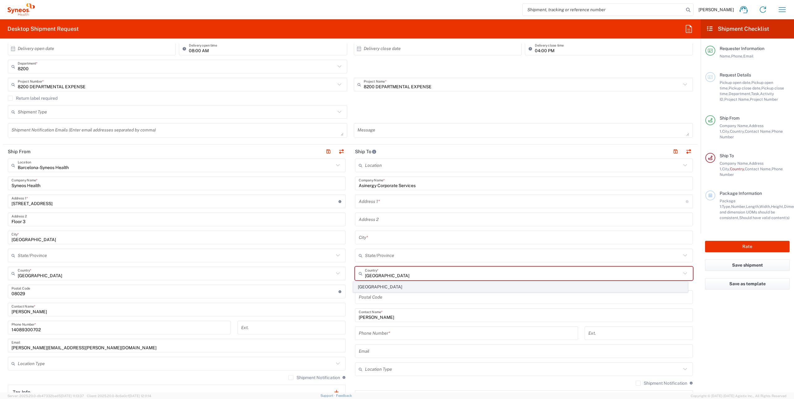
click at [376, 289] on span "[GEOGRAPHIC_DATA]" at bounding box center [520, 287] width 334 height 10
type input "[GEOGRAPHIC_DATA]"
type input "Sender/Shipper"
type input "Delivery Duty Paid"
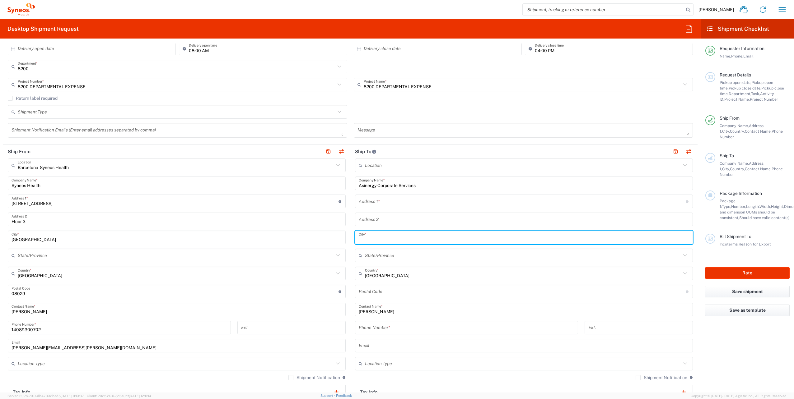
click at [387, 239] on input "text" at bounding box center [524, 237] width 330 height 11
paste input "Funchal"
type input "Funchal"
click at [370, 290] on input "undefined" at bounding box center [522, 291] width 327 height 11
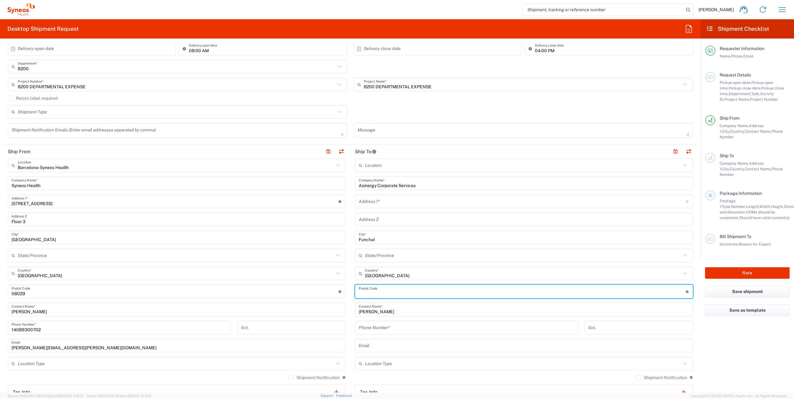
paste input "9000 - 064"
type input "9000 - 064"
click at [366, 327] on input "tel" at bounding box center [466, 327] width 215 height 11
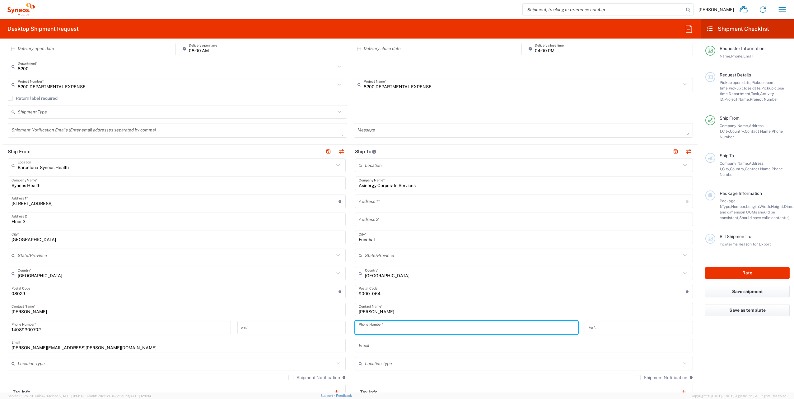
paste input "351) 291 239 305"
click at [364, 330] on input "351) 291 239 305" at bounding box center [466, 327] width 215 height 11
type input "351 291 239 305"
click at [378, 365] on input "text" at bounding box center [523, 364] width 316 height 11
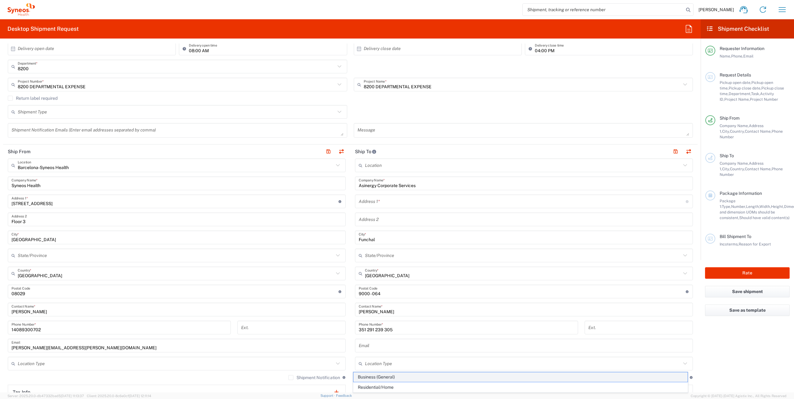
click at [377, 374] on span "Business (General)" at bounding box center [520, 378] width 334 height 10
type input "Business (General)"
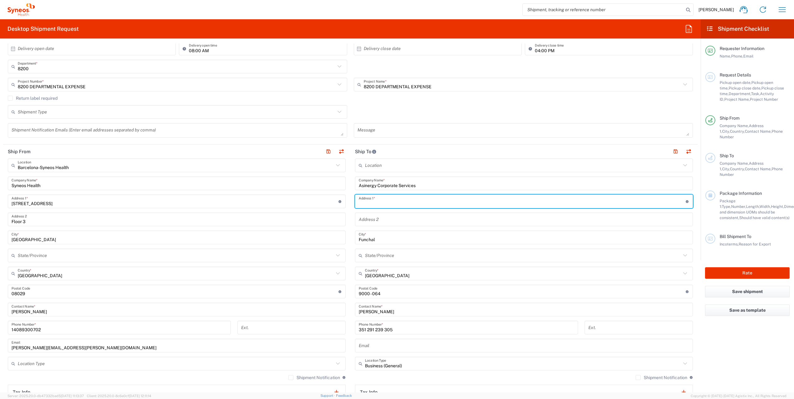
drag, startPoint x: 369, startPoint y: 197, endPoint x: 368, endPoint y: 201, distance: 3.7
click at [369, 198] on input "text" at bounding box center [522, 201] width 327 height 11
paste input "[GEOGRAPHIC_DATA][PERSON_NAME], n."
paste input ", 4."
paste input "andar, 4.5"
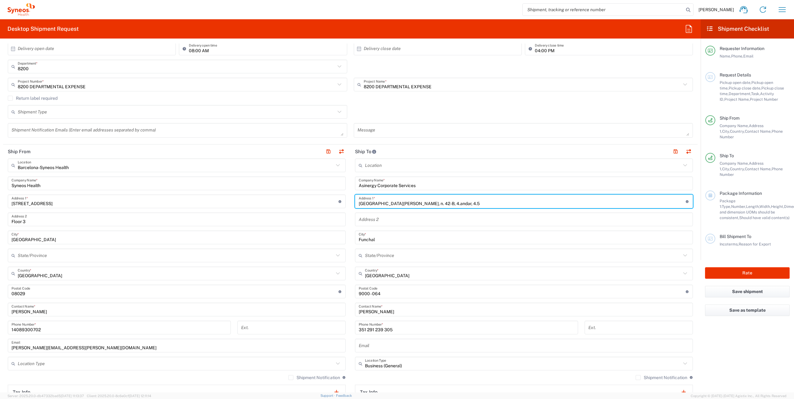
click at [412, 203] on input "[GEOGRAPHIC_DATA][PERSON_NAME], n. 42-B, 4.andar, 4.5" at bounding box center [522, 201] width 327 height 11
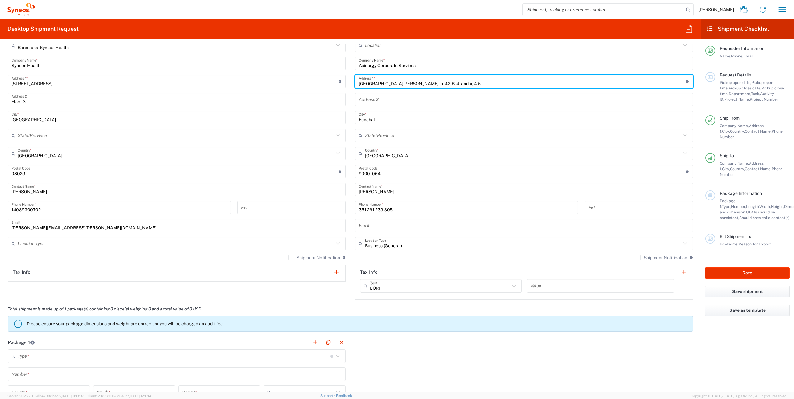
scroll to position [342, 0]
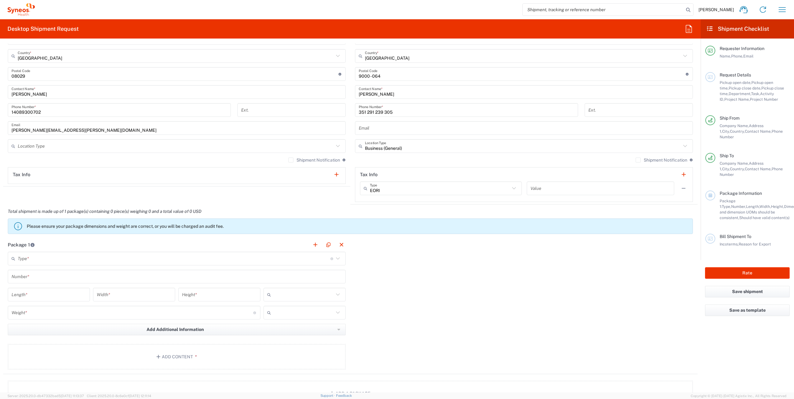
type input "[GEOGRAPHIC_DATA][PERSON_NAME], n. 42-B, 4. andar, 4.5"
click at [54, 262] on input "text" at bounding box center [174, 258] width 313 height 11
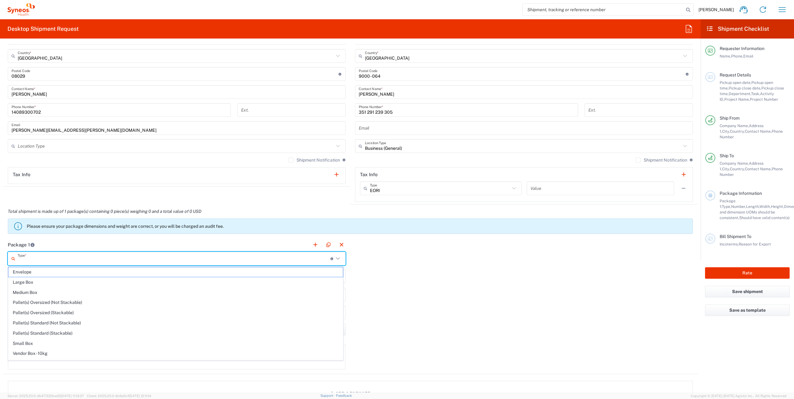
click at [45, 272] on span "Envelope" at bounding box center [175, 272] width 334 height 10
type input "Envelope"
type input "1"
type input "9.5"
type input "12.5"
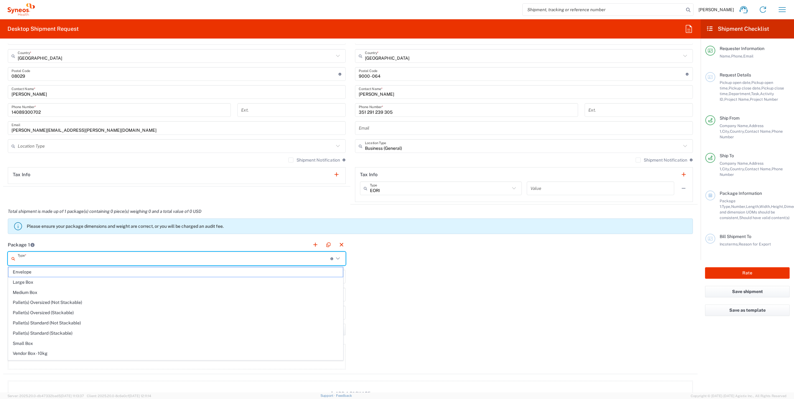
type input "0.25"
type input "in"
type input "0.45"
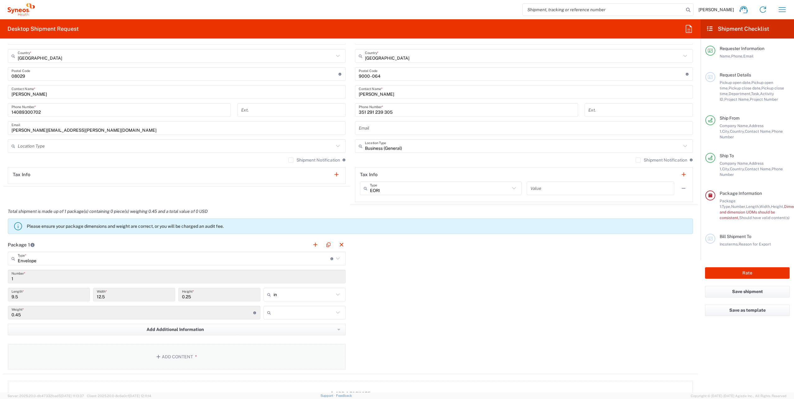
click at [174, 356] on button "Add Content *" at bounding box center [177, 356] width 338 height 25
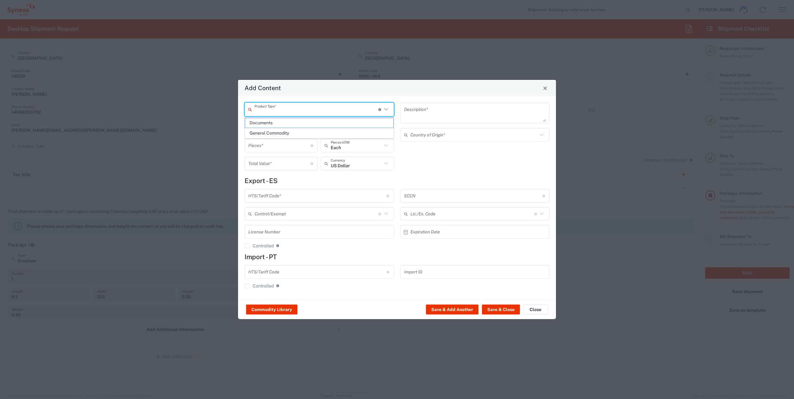
click at [283, 111] on input "text" at bounding box center [316, 109] width 124 height 11
click at [275, 122] on span "Documents" at bounding box center [319, 123] width 148 height 10
type input "Documents"
type input "1"
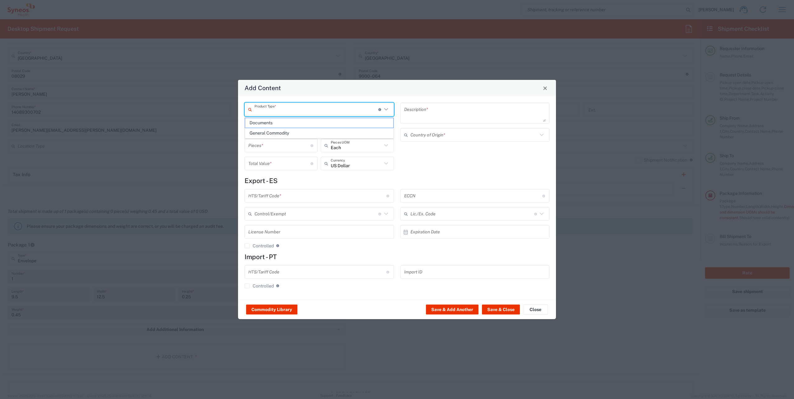
type input "1"
type textarea "Documents"
type input "[GEOGRAPHIC_DATA]"
type input "0000.00.0000"
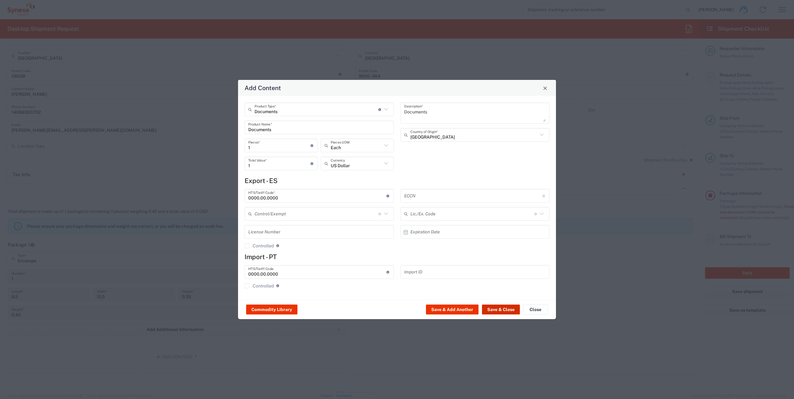
click at [504, 309] on button "Save & Close" at bounding box center [501, 310] width 38 height 10
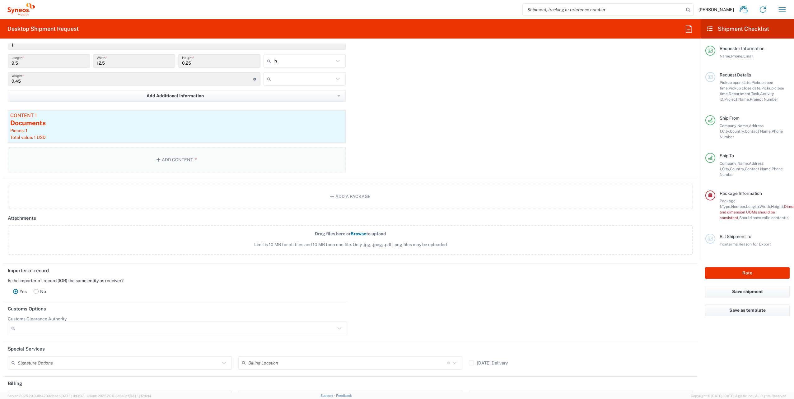
scroll to position [653, 0]
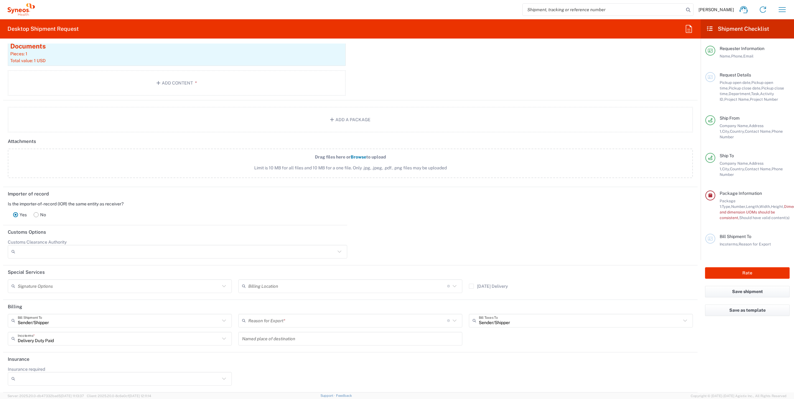
click at [276, 322] on input "text" at bounding box center [347, 320] width 199 height 11
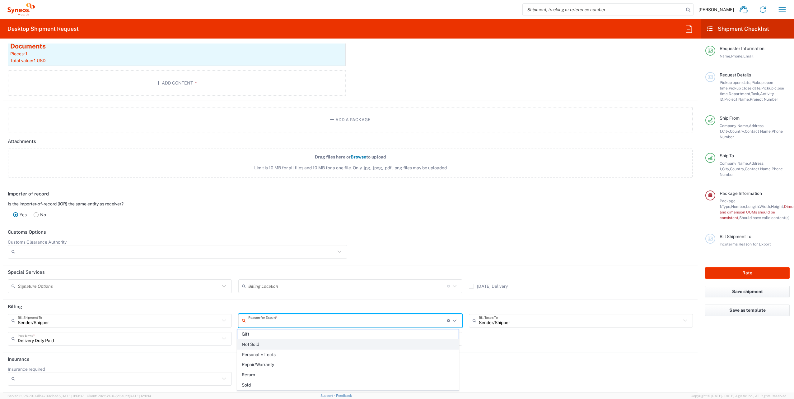
click at [260, 344] on span "Not Sold" at bounding box center [347, 345] width 221 height 10
type input "Not Sold"
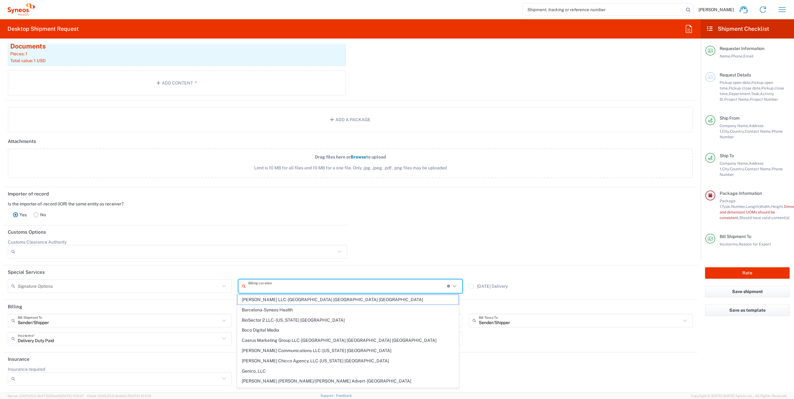
click at [274, 286] on input "text" at bounding box center [347, 286] width 199 height 11
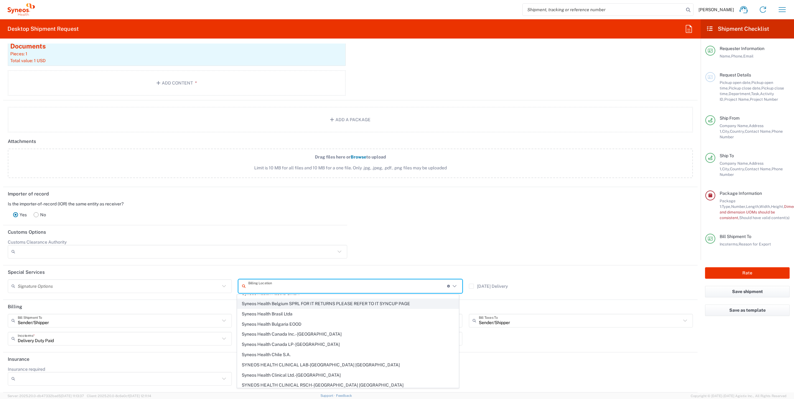
scroll to position [373, 0]
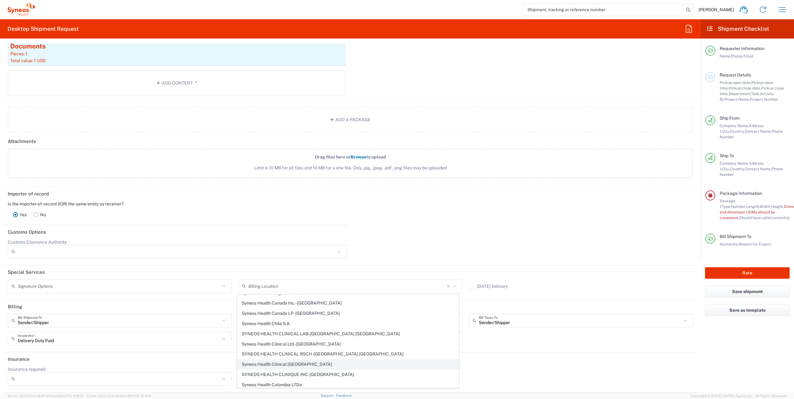
click at [297, 360] on span "Syneos Health Clinical [GEOGRAPHIC_DATA]" at bounding box center [347, 365] width 221 height 10
type input "Syneos Health Clinical [GEOGRAPHIC_DATA]"
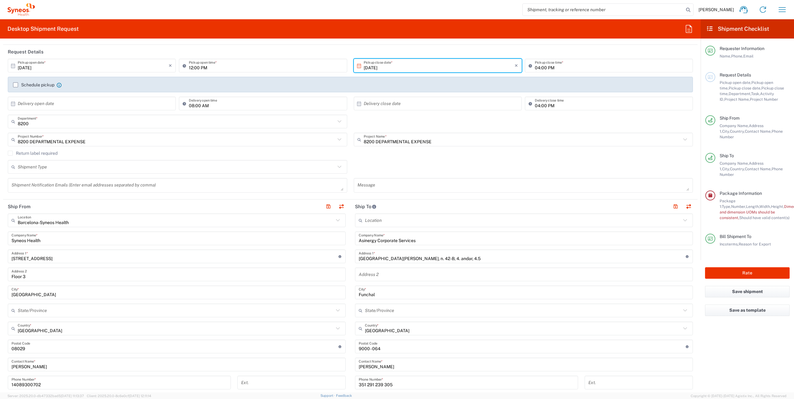
scroll to position [0, 0]
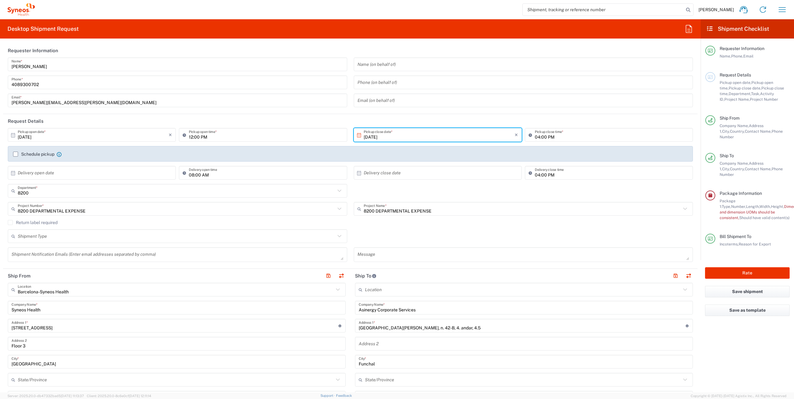
click at [334, 288] on icon at bounding box center [338, 290] width 8 height 8
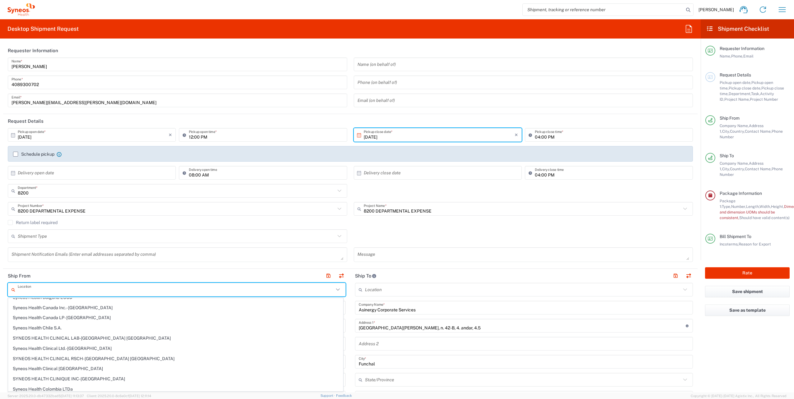
scroll to position [373, 0]
click at [168, 357] on span "Syneos Health Clinical [GEOGRAPHIC_DATA]" at bounding box center [175, 359] width 334 height 10
type input "Syneos Health Clinical [GEOGRAPHIC_DATA]"
type input "[PERSON_NAME][STREET_ADDRESS]"
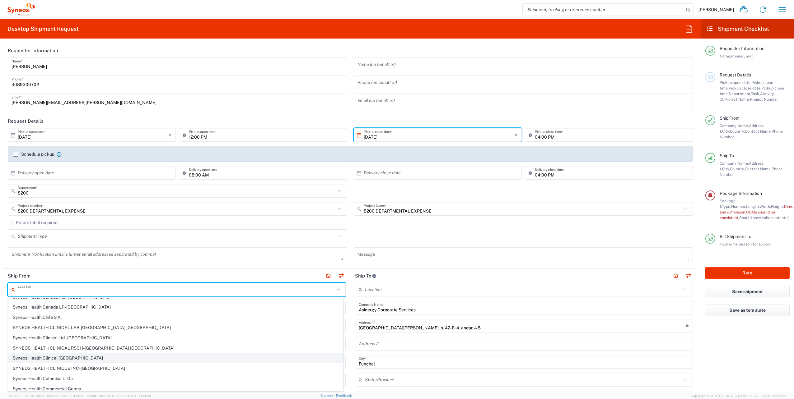
type input "Planta 3"
type input "[GEOGRAPHIC_DATA]"
type input "28020"
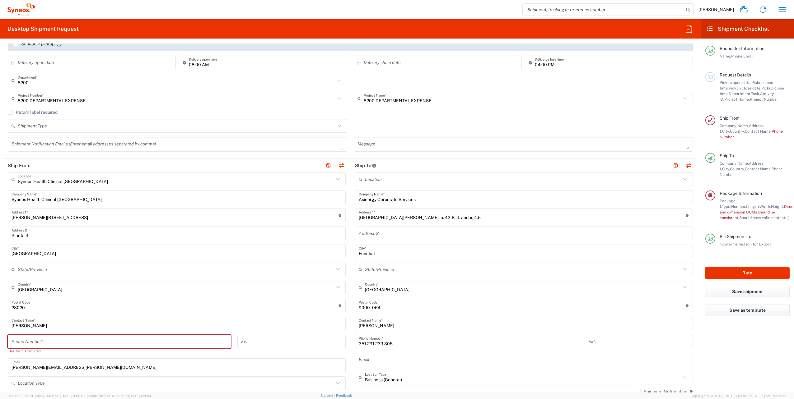
scroll to position [124, 0]
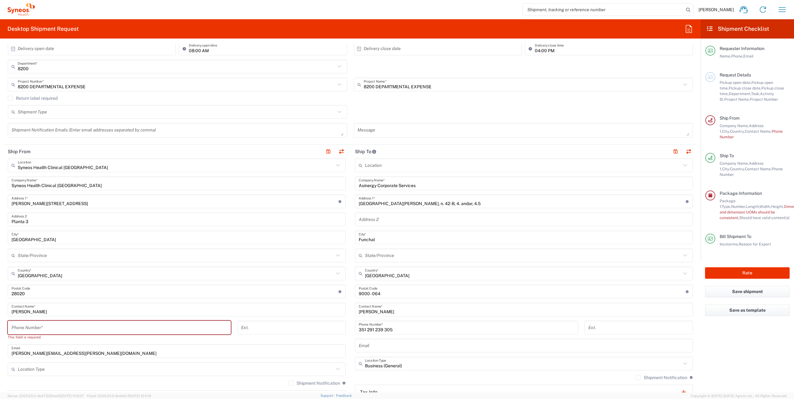
click at [338, 165] on icon at bounding box center [338, 165] width 8 height 8
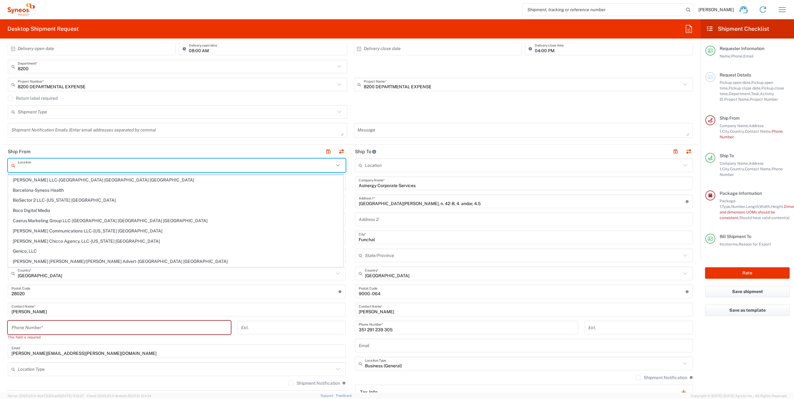
scroll to position [0, 0]
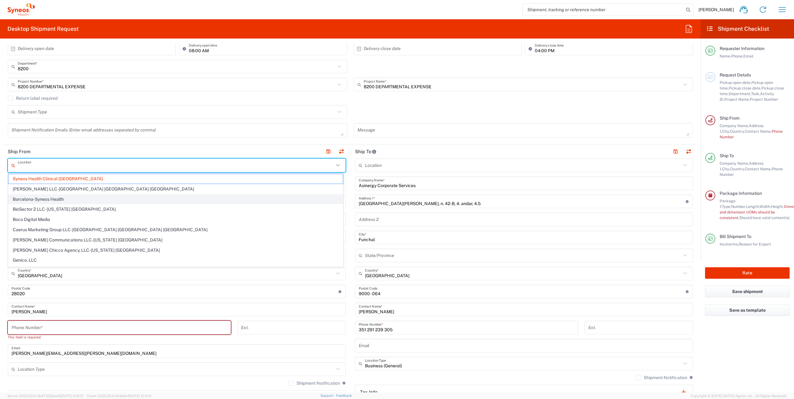
click at [46, 197] on span "Barcelona-Syneos Health" at bounding box center [175, 200] width 334 height 10
type input "Barcelona-Syneos Health"
type input "Syneos Health"
type input "[STREET_ADDRESS]"
type input "Floor 3"
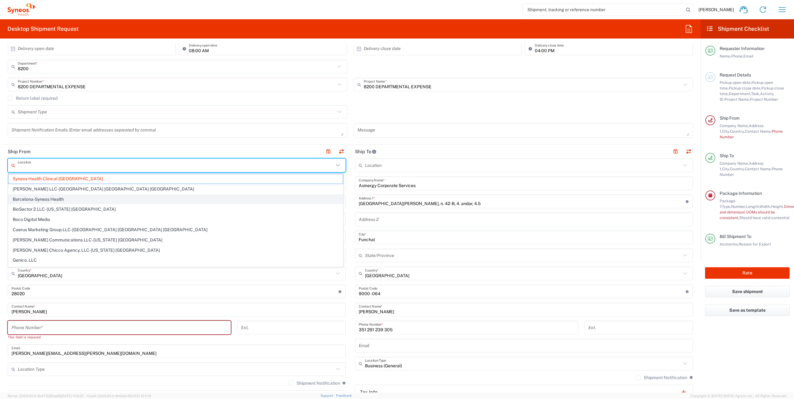
type input "[GEOGRAPHIC_DATA]"
type input "08029"
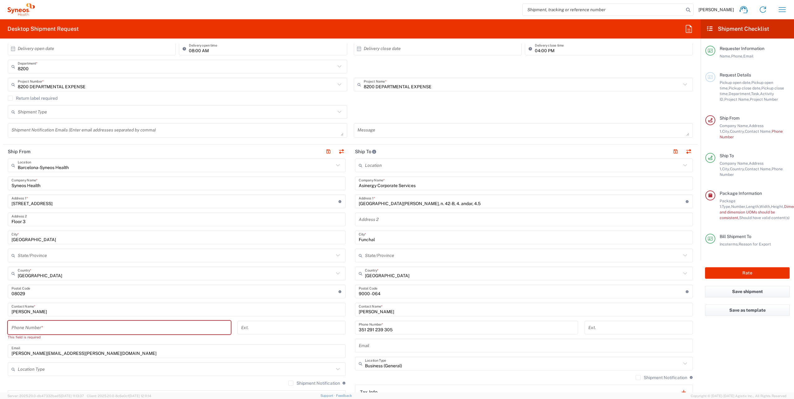
click at [45, 329] on input "tel" at bounding box center [119, 327] width 215 height 11
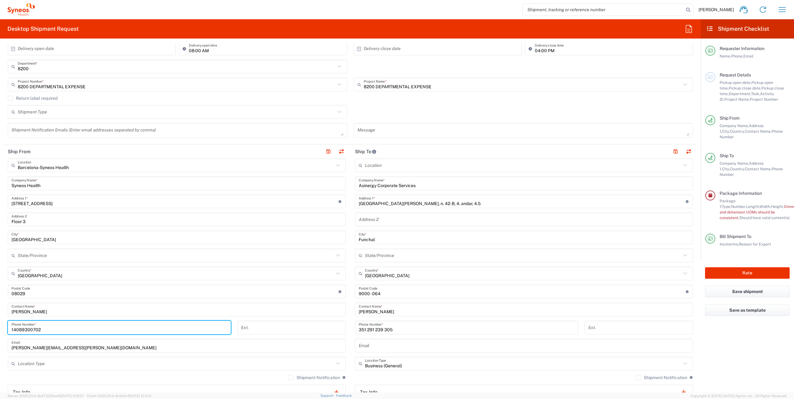
type input "14089300702"
click at [290, 330] on input "tel" at bounding box center [291, 327] width 101 height 11
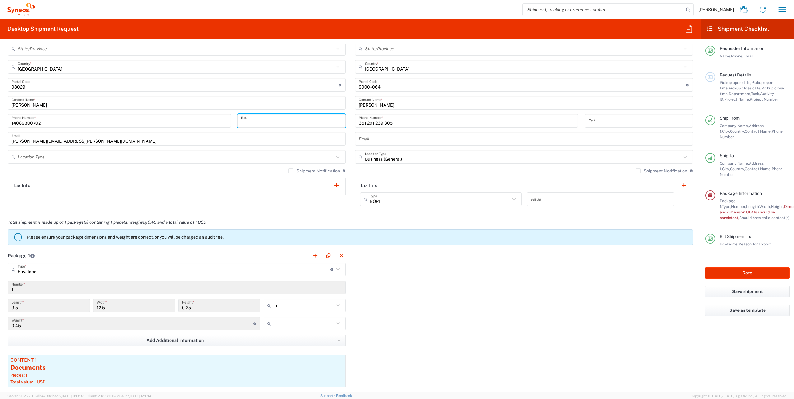
scroll to position [342, 0]
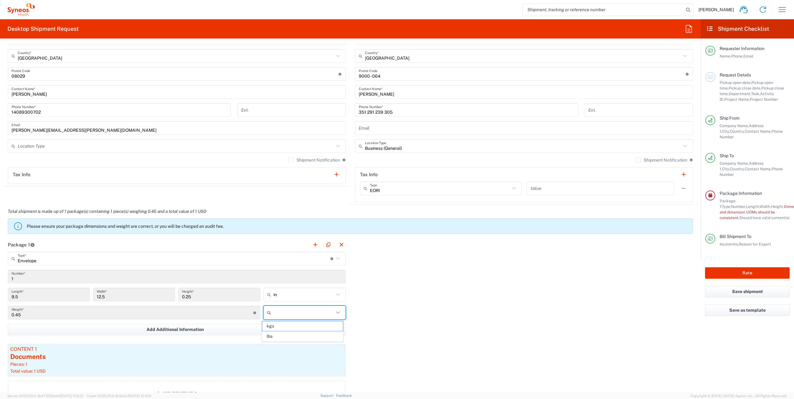
click at [279, 315] on input "text" at bounding box center [303, 313] width 60 height 10
click at [283, 336] on span "lbs" at bounding box center [302, 337] width 80 height 10
type input "lbs"
click at [747, 267] on button "Rate" at bounding box center [747, 273] width 85 height 12
type input "8200 DEPARTMENTAL EXPENSE"
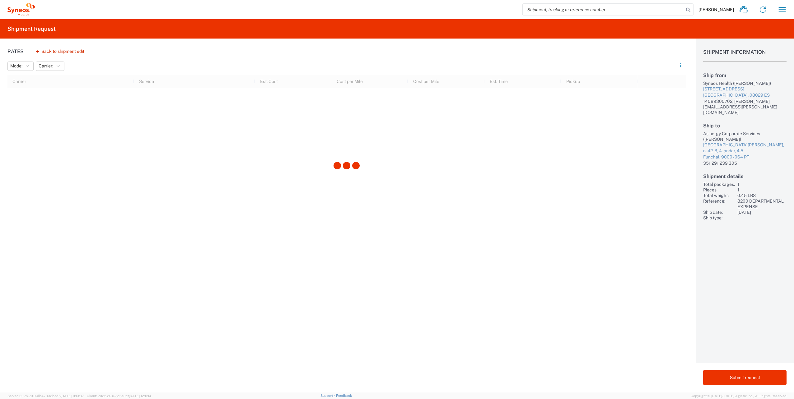
click at [478, 269] on div "Rates Back to shipment edit Mode: No Results Found Carrier: No Results Found Ca…" at bounding box center [342, 216] width 685 height 354
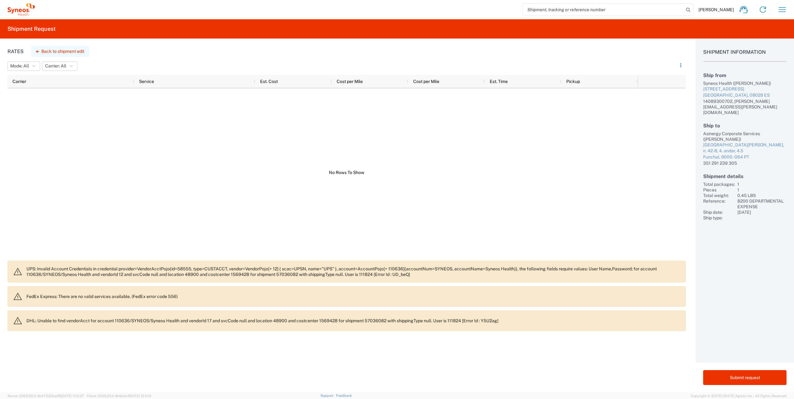
click at [73, 50] on button "Back to shipment edit" at bounding box center [60, 51] width 58 height 11
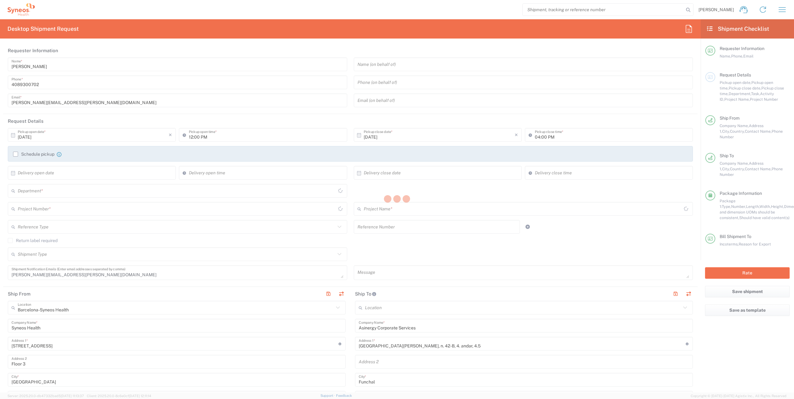
type input "8200"
type input "8200 DEPARTMENTAL EXPENSE"
type input "Envelope"
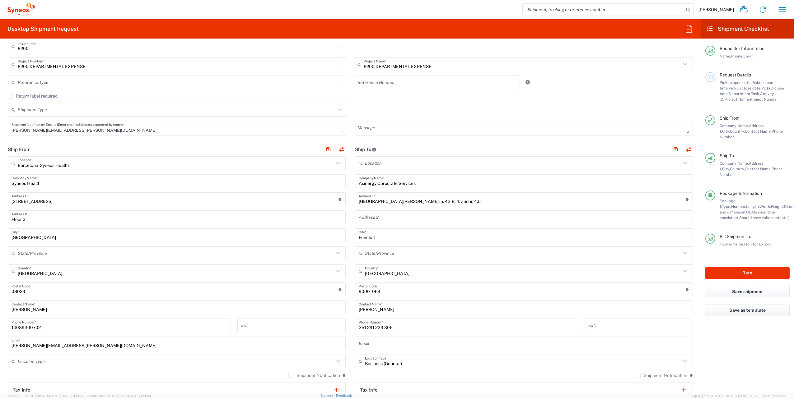
scroll to position [124, 0]
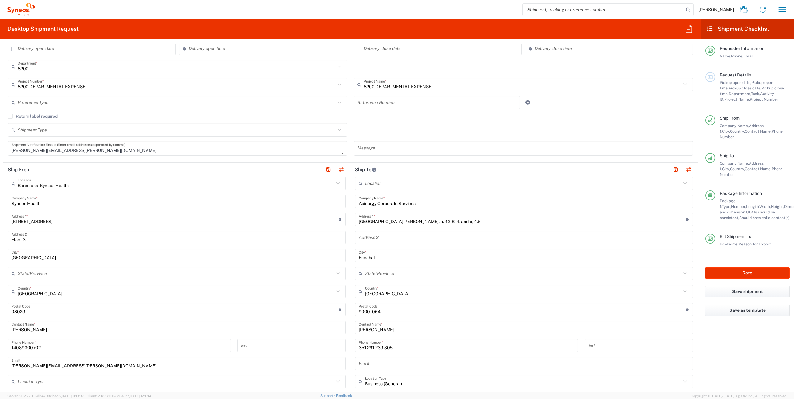
click at [337, 185] on icon at bounding box center [338, 183] width 8 height 8
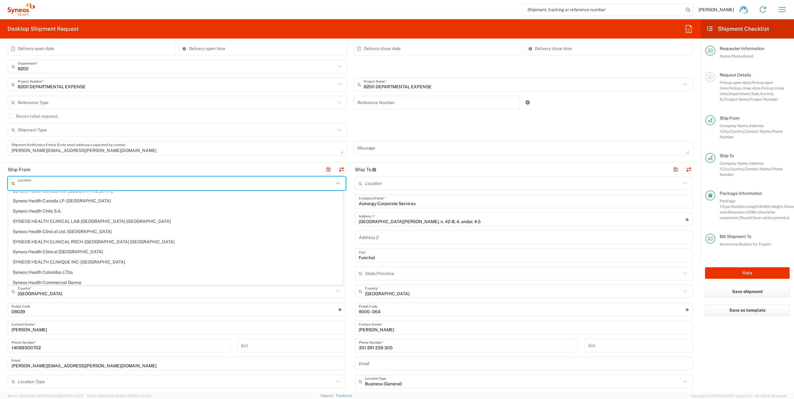
scroll to position [404, 0]
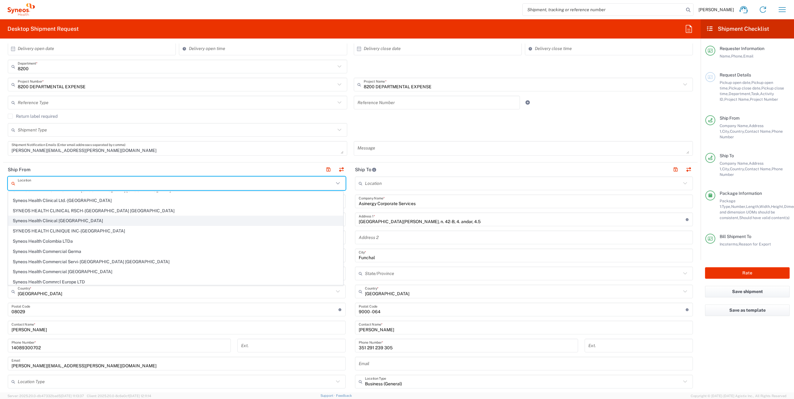
click at [179, 220] on span "Syneos Health Clinical [GEOGRAPHIC_DATA]" at bounding box center [175, 221] width 334 height 10
type input "Syneos Health Clinical [GEOGRAPHIC_DATA]"
type input "[PERSON_NAME][STREET_ADDRESS]"
type input "Planta 3"
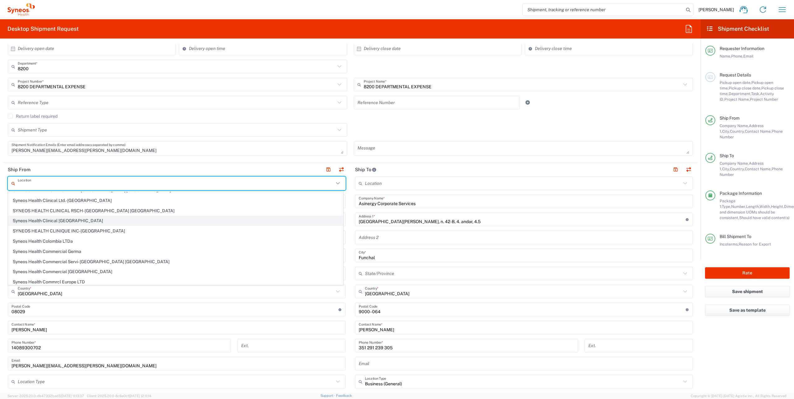
type input "[GEOGRAPHIC_DATA]"
type input "28020"
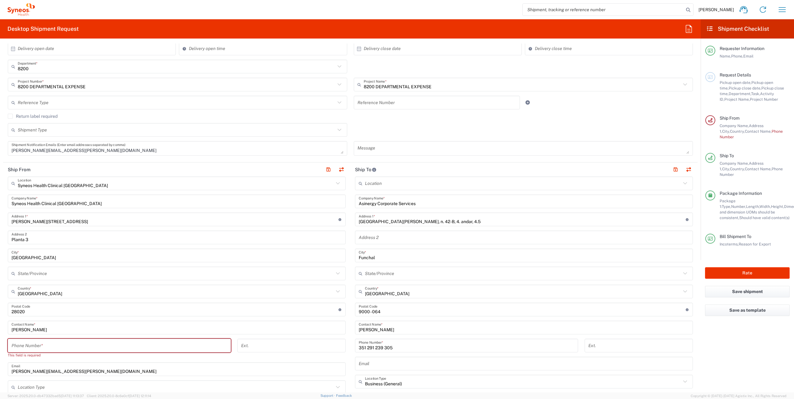
click at [49, 347] on input "tel" at bounding box center [119, 346] width 215 height 11
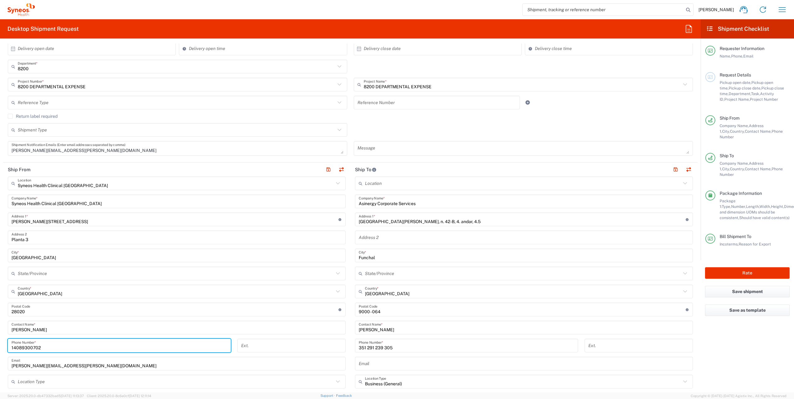
type input "14089300702"
click at [316, 348] on input "tel" at bounding box center [291, 346] width 101 height 11
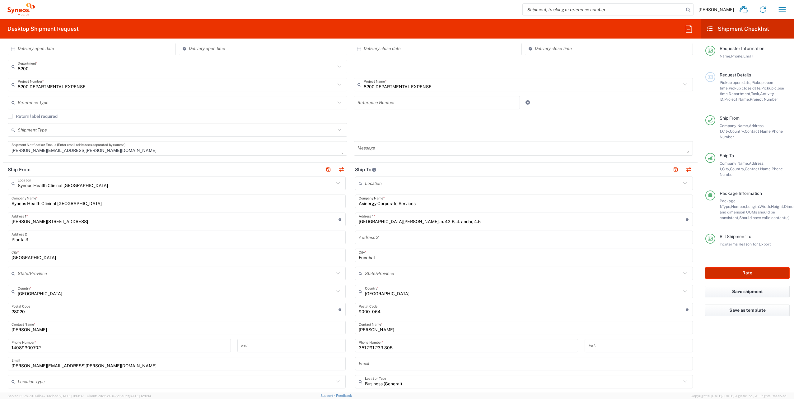
click at [743, 267] on button "Rate" at bounding box center [747, 273] width 85 height 12
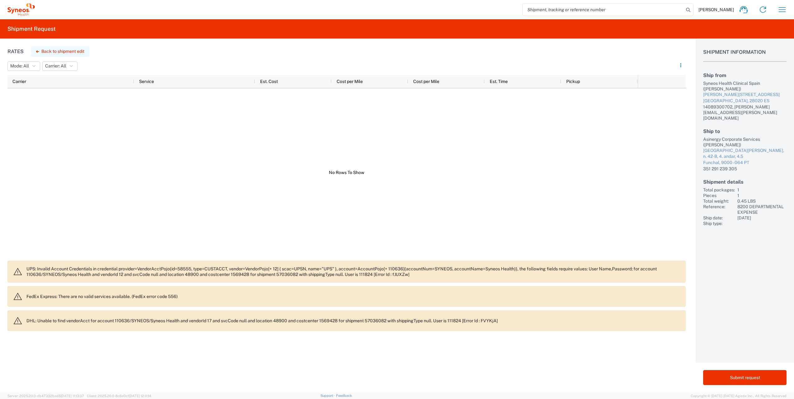
click at [56, 53] on button "Back to shipment edit" at bounding box center [60, 51] width 58 height 11
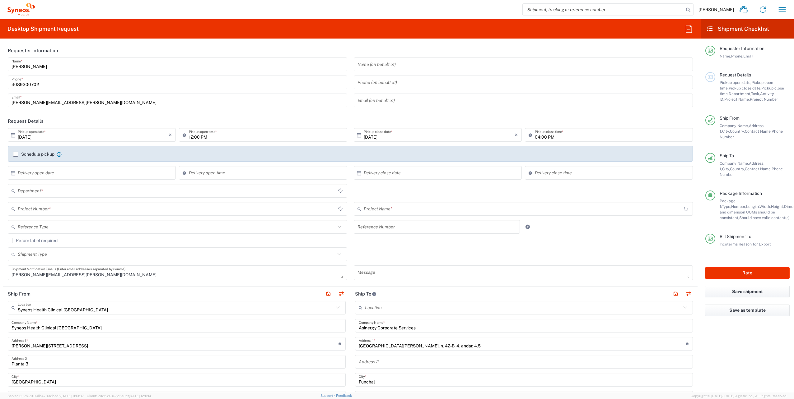
type input "8200 DEPARTMENTAL EXPENSE"
type input "Envelope"
type input "8200"
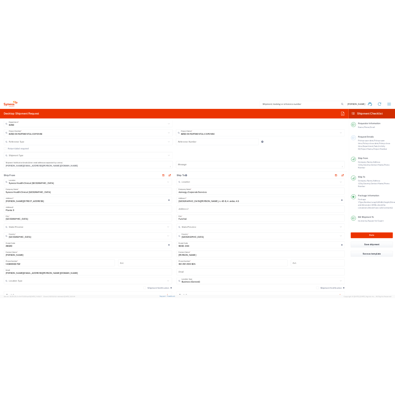
scroll to position [155, 0]
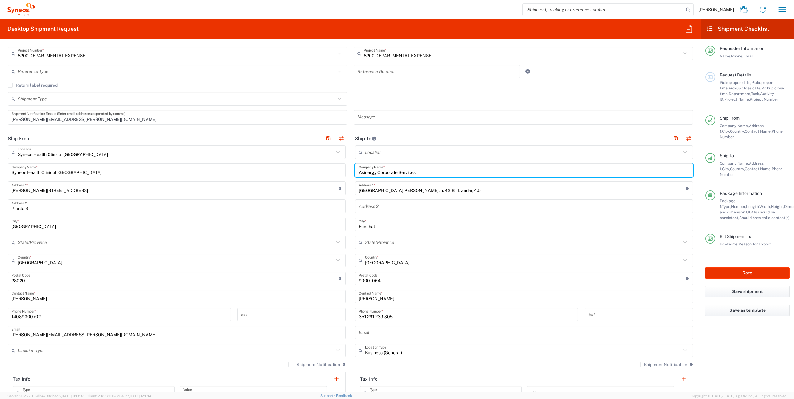
drag, startPoint x: 356, startPoint y: 171, endPoint x: 416, endPoint y: 170, distance: 59.7
click at [416, 170] on input "Asinergy Corporate Services" at bounding box center [524, 170] width 330 height 11
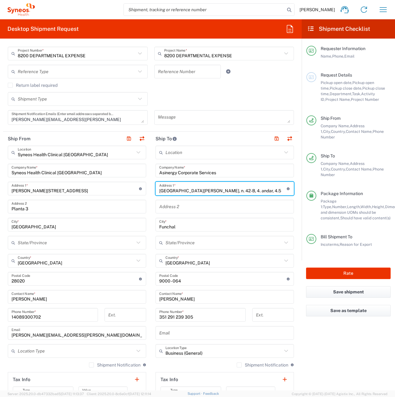
drag, startPoint x: 209, startPoint y: 191, endPoint x: 237, endPoint y: 188, distance: 28.1
click at [237, 189] on input "[GEOGRAPHIC_DATA][PERSON_NAME], n. 42-B, 4. andar, 4.5" at bounding box center [222, 188] width 127 height 11
type input "[GEOGRAPHIC_DATA][PERSON_NAME], n. [STREET_ADDRESS]"
click at [183, 226] on input "Funchal" at bounding box center [224, 224] width 131 height 11
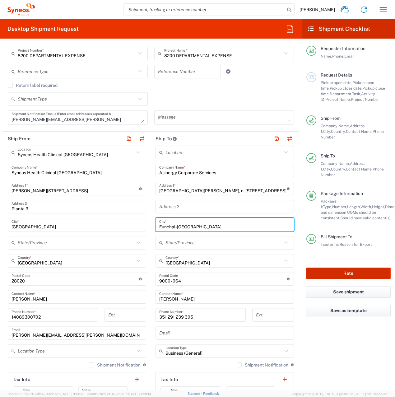
type input "Funchal-[GEOGRAPHIC_DATA]"
click at [340, 267] on button "Rate" at bounding box center [348, 273] width 85 height 12
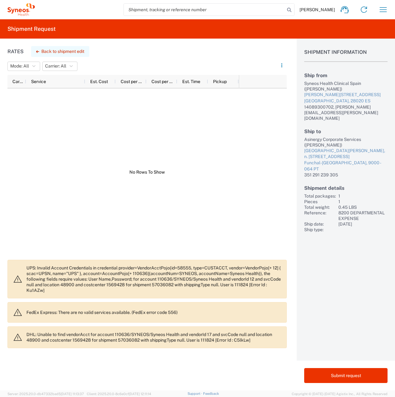
click at [67, 51] on button "Back to shipment edit" at bounding box center [60, 51] width 58 height 11
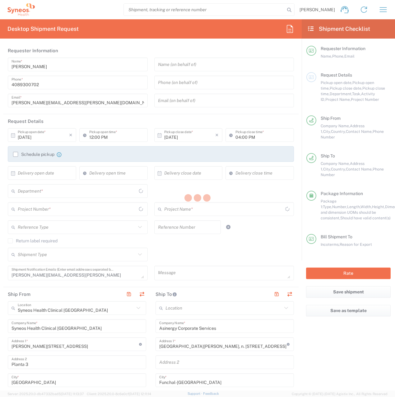
type input "8200 DEPARTMENTAL EXPENSE"
type input "Envelope"
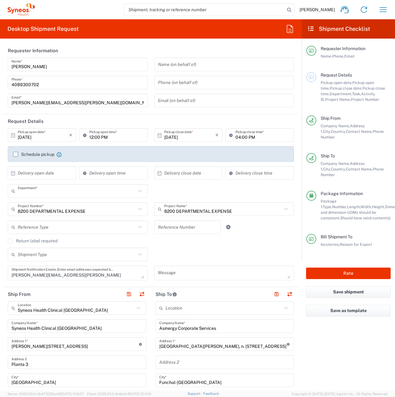
type input "8200"
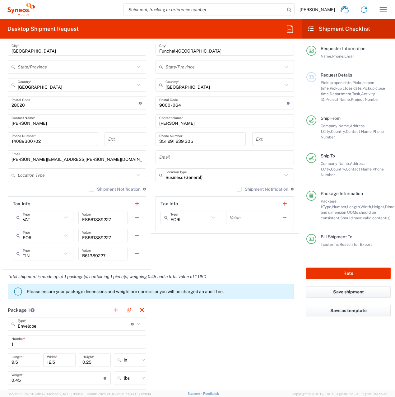
scroll to position [342, 0]
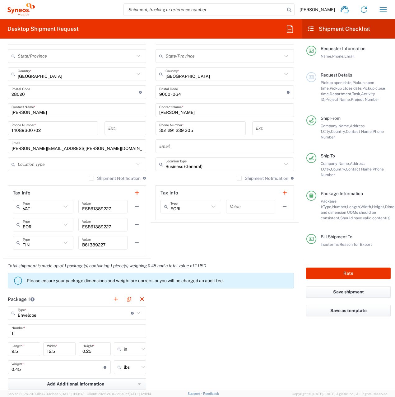
drag, startPoint x: 80, startPoint y: 226, endPoint x: 93, endPoint y: 226, distance: 12.4
click at [93, 226] on div "ESB61389227 Value" at bounding box center [102, 225] width 49 height 14
drag, startPoint x: 81, startPoint y: 226, endPoint x: 111, endPoint y: 228, distance: 30.2
click at [111, 228] on input "ESB61389227" at bounding box center [103, 224] width 42 height 11
click at [235, 204] on input "text" at bounding box center [251, 206] width 42 height 11
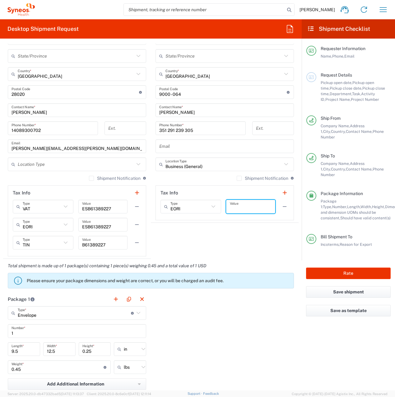
paste input "ESB61389227"
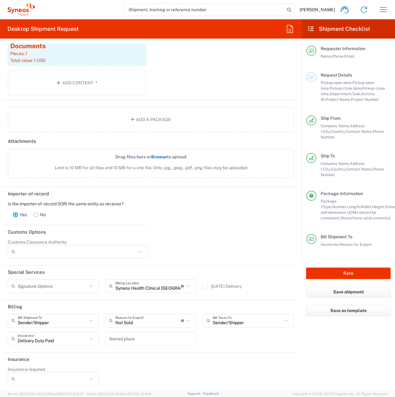
scroll to position [709, 0]
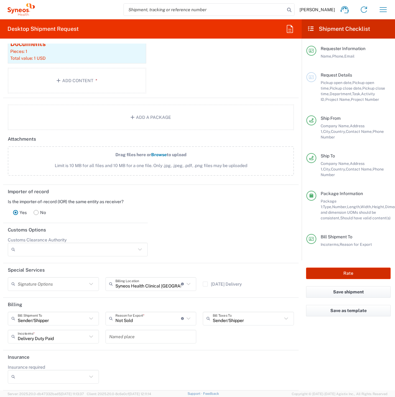
type input "ESB61389227"
click at [327, 267] on button "Rate" at bounding box center [348, 273] width 85 height 12
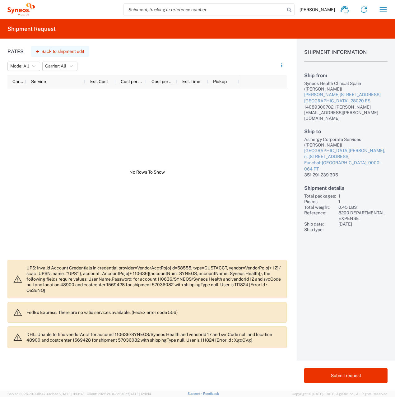
click at [49, 53] on button "Back to shipment edit" at bounding box center [60, 51] width 58 height 11
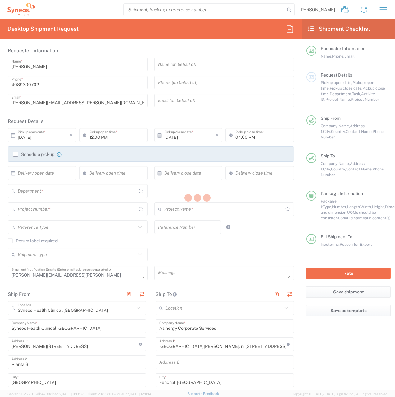
type input "8200 DEPARTMENTAL EXPENSE"
type input "Envelope"
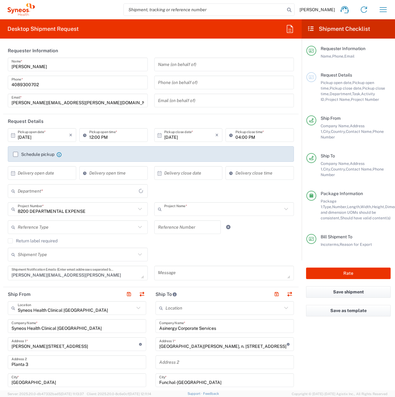
type input "8200 DEPARTMENTAL EXPENSE"
type input "8200"
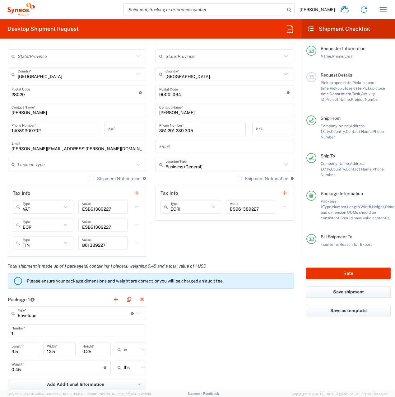
scroll to position [342, 0]
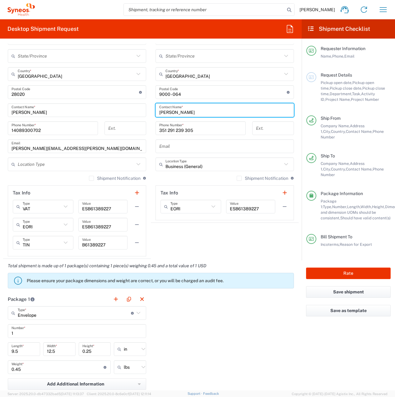
click at [184, 110] on input "[PERSON_NAME]" at bounding box center [224, 110] width 131 height 11
type input "[PERSON_NAME]"
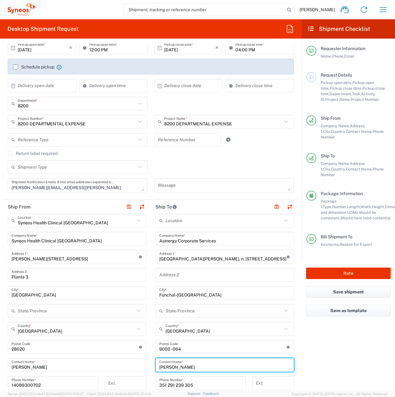
scroll to position [0, 0]
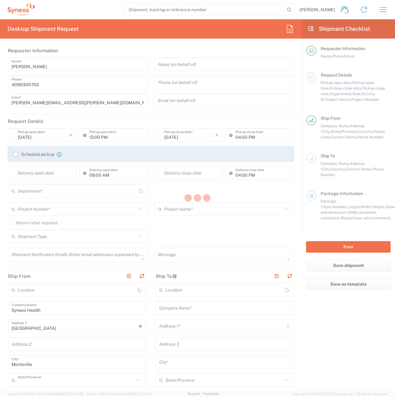
type input "8200"
type input "[US_STATE]"
type input "[GEOGRAPHIC_DATA]"
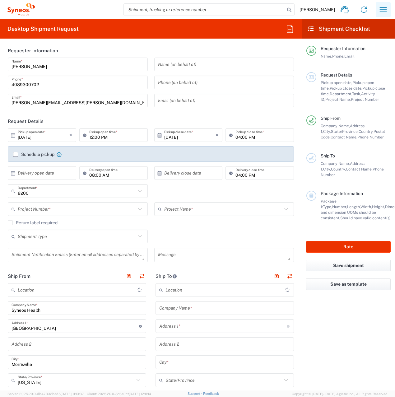
click at [380, 3] on button "button" at bounding box center [383, 9] width 15 height 15
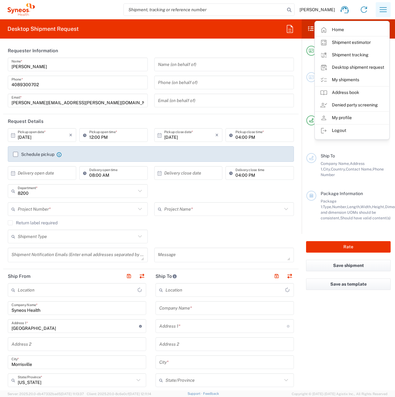
type input "Syneos Health, LLC-[GEOGRAPHIC_DATA] [GEOGRAPHIC_DATA] [GEOGRAPHIC_DATA]"
click at [382, 4] on button "button" at bounding box center [383, 9] width 15 height 15
click at [38, 209] on input "text" at bounding box center [77, 209] width 118 height 11
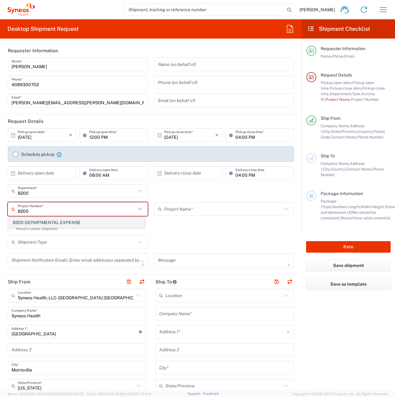
click at [44, 222] on span "8200 DEPARTMENTAL EXPENSE" at bounding box center [76, 223] width 136 height 10
type input "8200 DEPARTMENTAL EXPENSE"
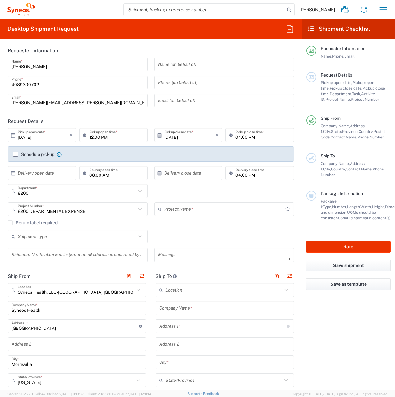
type input "8200 DEPARTMENTAL EXPENSE"
click at [46, 137] on input "[DATE]" at bounding box center [43, 135] width 51 height 11
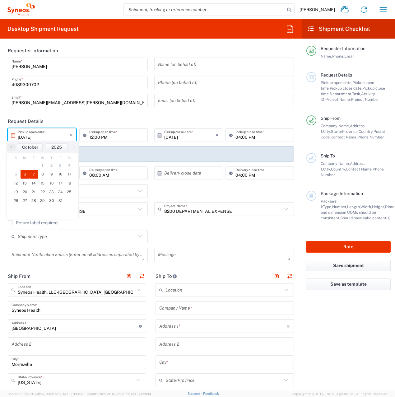
click at [37, 173] on span "7" at bounding box center [33, 174] width 9 height 9
type input "[DATE]"
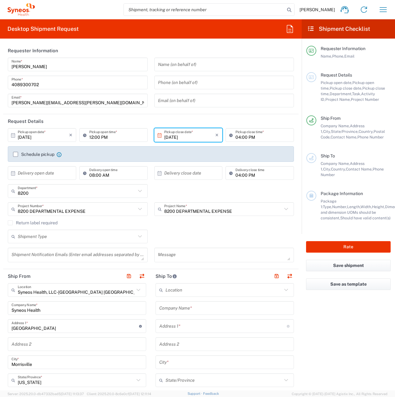
click at [42, 238] on input "text" at bounding box center [77, 236] width 118 height 11
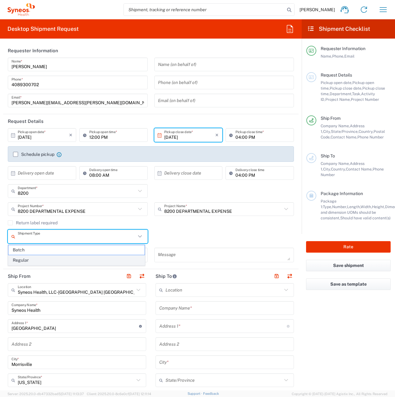
click at [36, 258] on span "Regular" at bounding box center [76, 260] width 136 height 10
type input "Regular"
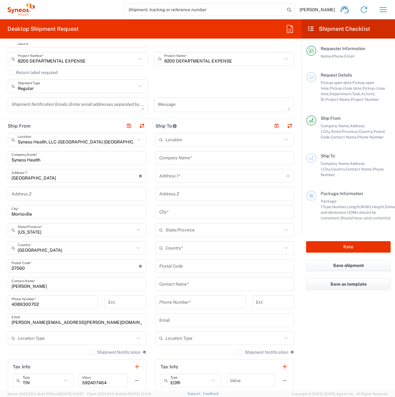
scroll to position [155, 0]
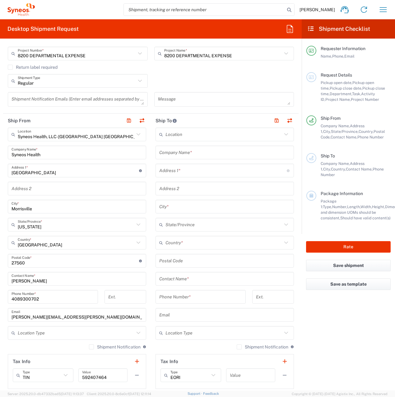
click at [136, 133] on icon at bounding box center [138, 134] width 8 height 8
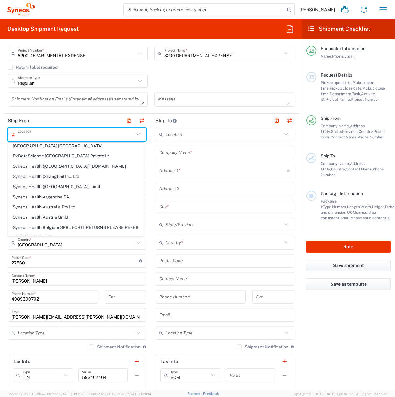
scroll to position [373, 0]
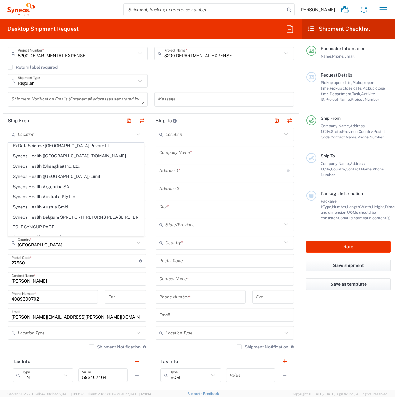
click at [110, 333] on span "Syneos Health Clinical [GEOGRAPHIC_DATA]" at bounding box center [75, 338] width 135 height 10
type input "Syneos Health Clinical [GEOGRAPHIC_DATA]"
type input "[PERSON_NAME][STREET_ADDRESS]"
type input "Planta 3"
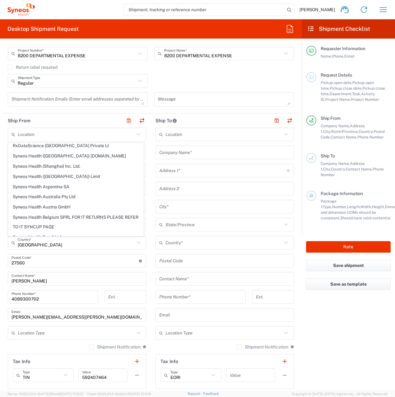
type input "[GEOGRAPHIC_DATA]"
type input "28020"
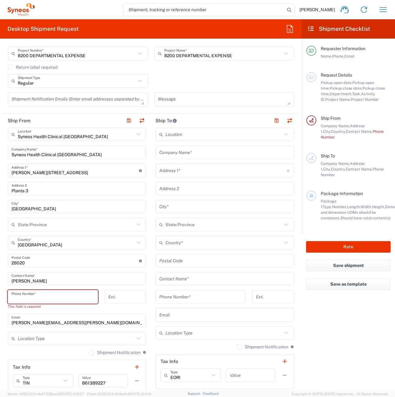
click at [39, 299] on input "tel" at bounding box center [53, 296] width 83 height 11
type input "4"
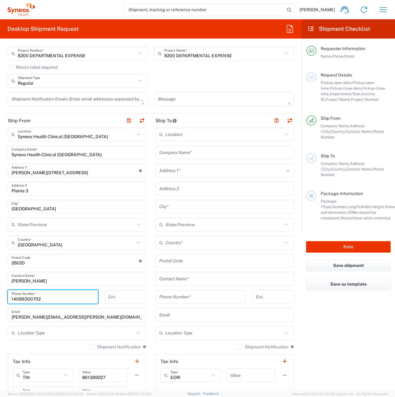
type input "14089300702"
click at [192, 152] on input "text" at bounding box center [224, 152] width 131 height 11
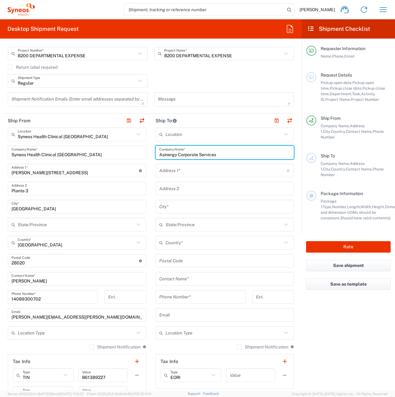
type input "Asinergy Corporate Services"
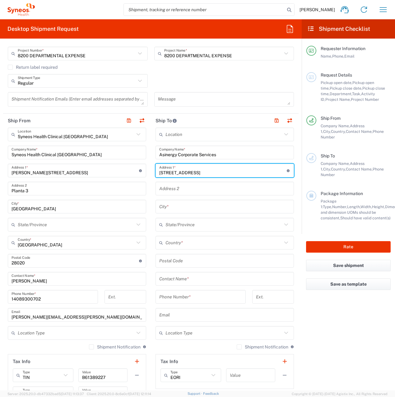
type input "Avenida Arriaga n.42-B"
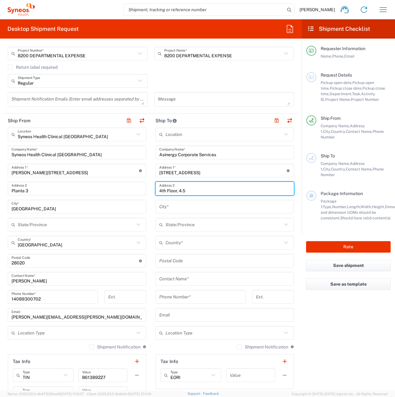
type input "4th Floor, 4.5"
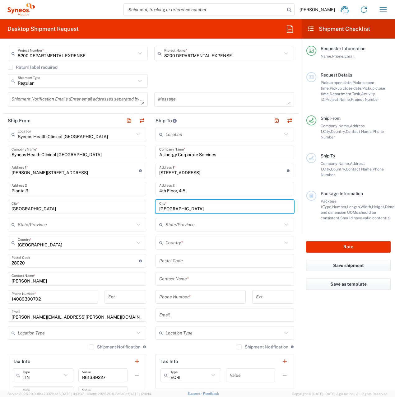
type input "[GEOGRAPHIC_DATA]"
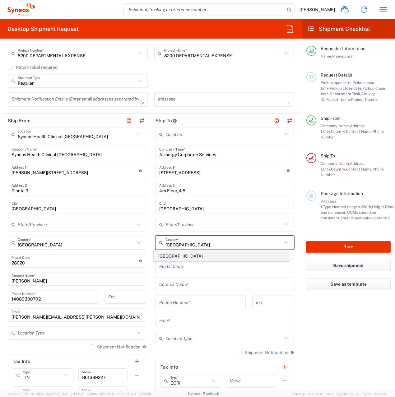
type input "[GEOGRAPHIC_DATA]"
click at [165, 257] on span "[GEOGRAPHIC_DATA]" at bounding box center [221, 256] width 135 height 10
type input "Sender/Shipper"
type input "Delivery Duty Paid"
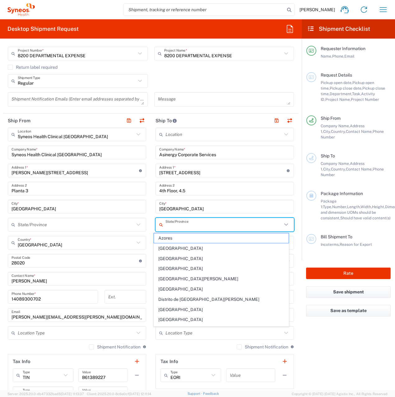
click at [189, 227] on input "text" at bounding box center [223, 224] width 117 height 11
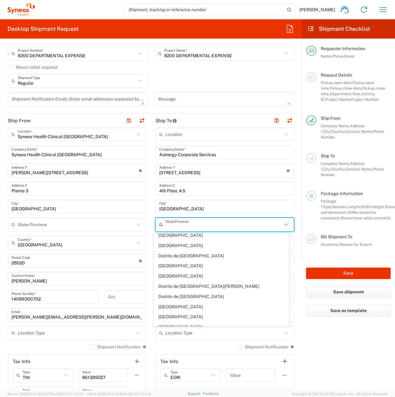
scroll to position [111, 0]
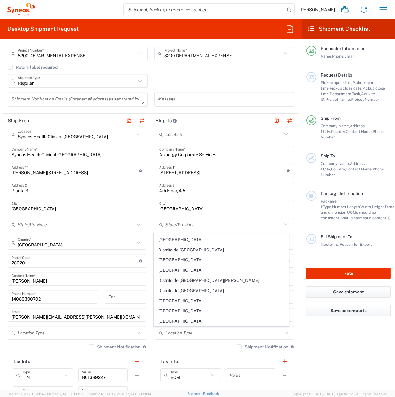
click at [161, 322] on span "[GEOGRAPHIC_DATA]" at bounding box center [221, 321] width 135 height 10
type input "[GEOGRAPHIC_DATA]"
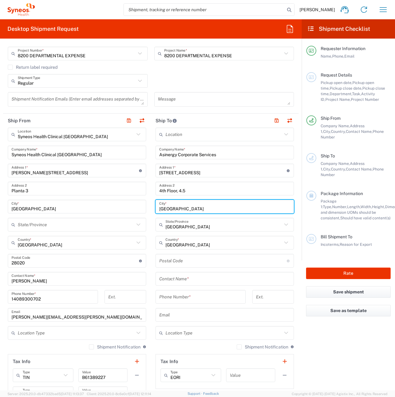
drag, startPoint x: 175, startPoint y: 208, endPoint x: 153, endPoint y: 208, distance: 22.4
click at [155, 208] on div "Madeira City *" at bounding box center [224, 207] width 138 height 14
type input "Funchal"
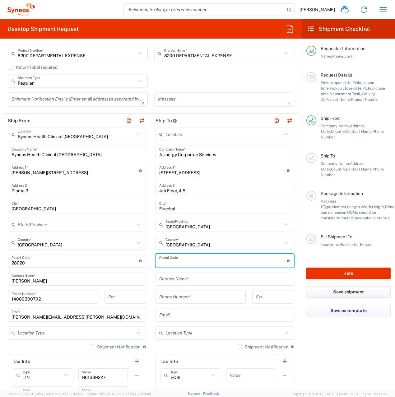
click at [170, 262] on input "undefined" at bounding box center [222, 260] width 127 height 11
type input "9000-064"
click at [164, 298] on input "tel" at bounding box center [200, 296] width 83 height 11
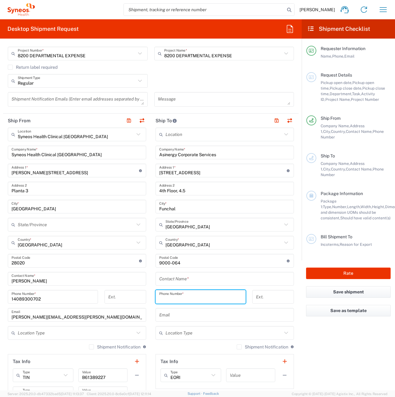
click at [164, 280] on input "text" at bounding box center [224, 278] width 131 height 11
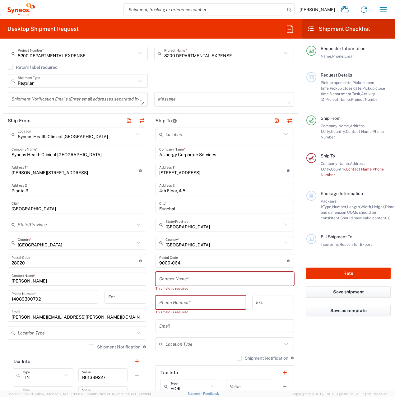
click at [359, 378] on agx-form-checklist "Shipment Checklist Requester Information Name, Phone, Email Request Details Pic…" at bounding box center [348, 204] width 93 height 371
click at [177, 279] on input "text" at bounding box center [224, 278] width 131 height 11
paste input "[PERSON_NAME]"
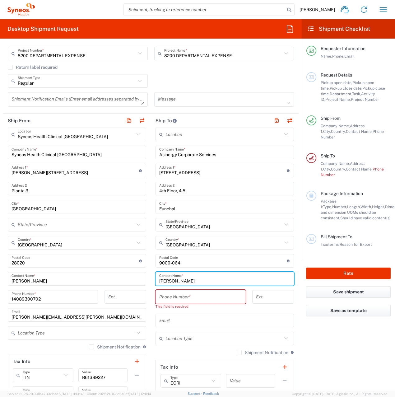
type input "[PERSON_NAME]"
click at [181, 298] on input "tel" at bounding box center [200, 296] width 83 height 11
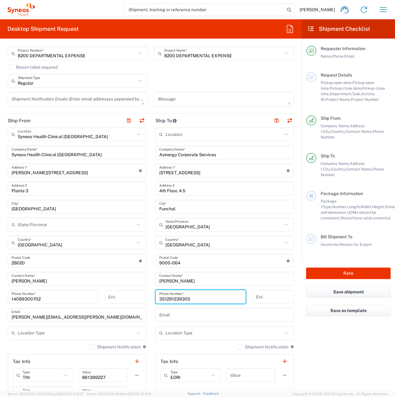
type input "351291239305"
click at [184, 336] on input "text" at bounding box center [223, 332] width 117 height 11
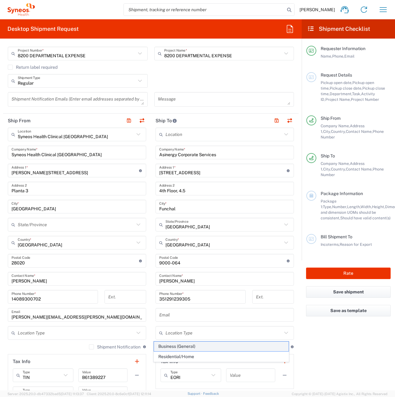
click at [183, 347] on span "Business (General)" at bounding box center [221, 346] width 135 height 10
type input "Business (General)"
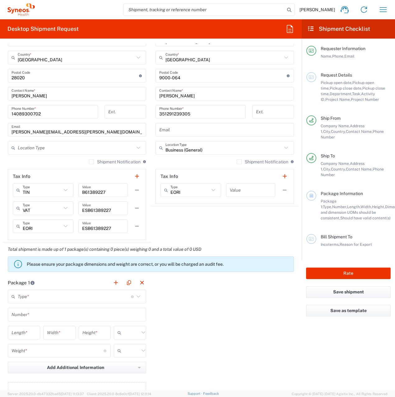
scroll to position [342, 0]
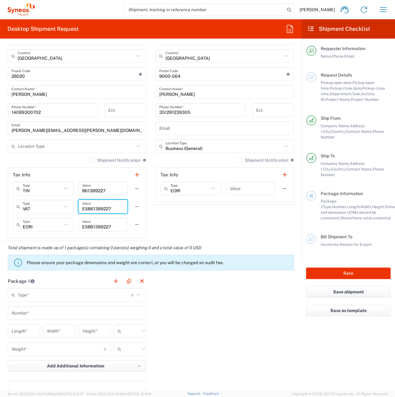
drag, startPoint x: 81, startPoint y: 209, endPoint x: 109, endPoint y: 209, distance: 28.3
click at [109, 209] on input "ESB61389227" at bounding box center [103, 206] width 42 height 11
click at [230, 190] on input "text" at bounding box center [251, 188] width 42 height 11
paste input "ESB61389227"
type input "ESB61389227"
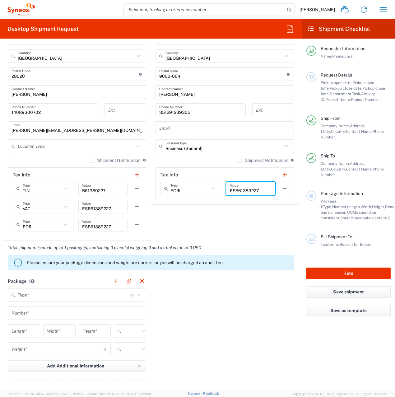
click at [35, 295] on input "text" at bounding box center [74, 295] width 113 height 11
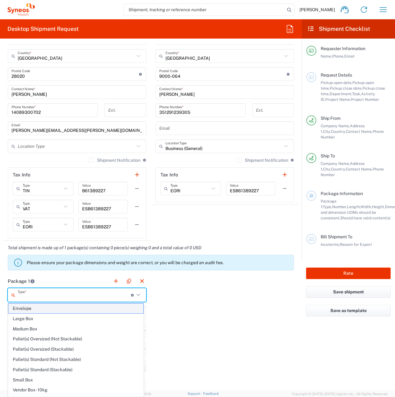
click at [32, 309] on span "Envelope" at bounding box center [75, 308] width 135 height 10
type input "Envelope"
type input "1"
type input "9.5"
type input "12.5"
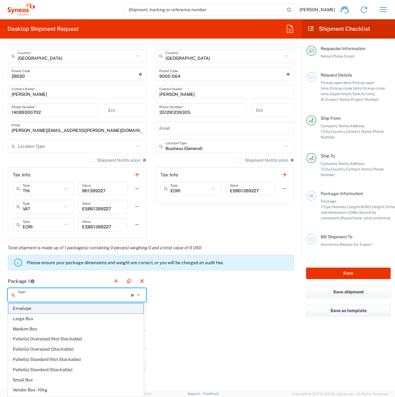
type input "0.25"
type input "in"
type input "0.45"
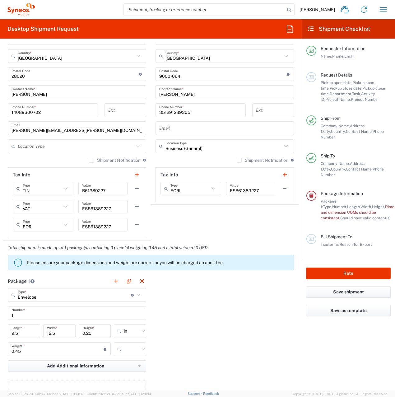
click at [124, 349] on input "text" at bounding box center [132, 349] width 16 height 10
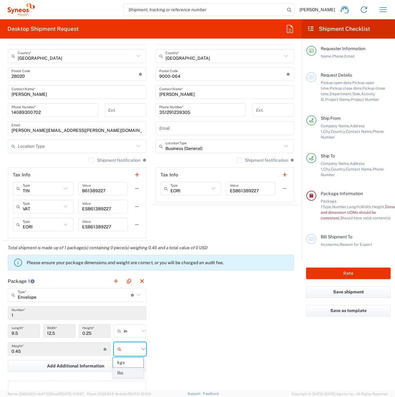
click at [129, 372] on span "lbs" at bounding box center [128, 373] width 30 height 10
type input "lbs"
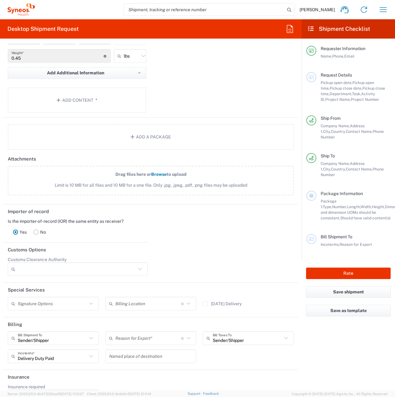
scroll to position [655, 0]
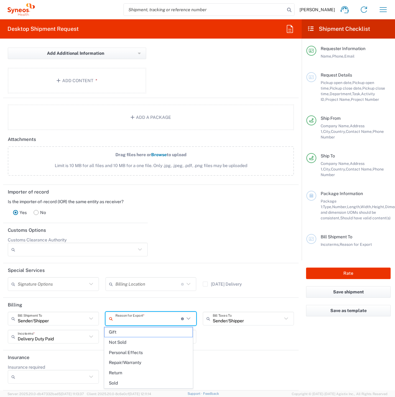
click at [122, 319] on input "text" at bounding box center [148, 318] width 66 height 11
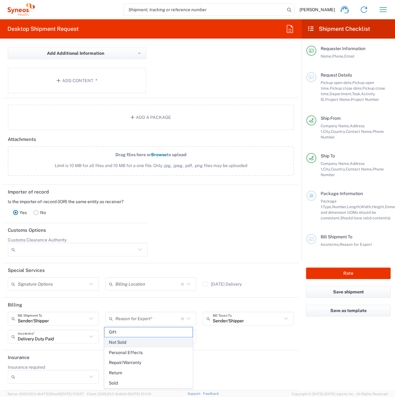
click at [125, 338] on span "Not Sold" at bounding box center [148, 342] width 88 height 10
type input "Not Sold"
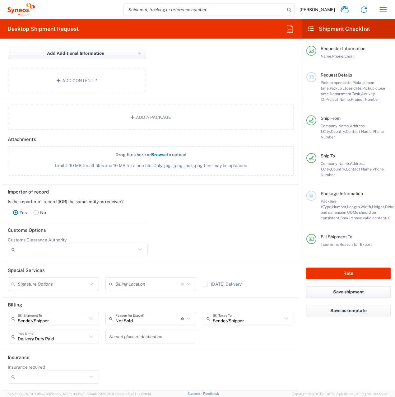
click at [187, 284] on icon at bounding box center [189, 284] width 4 height 2
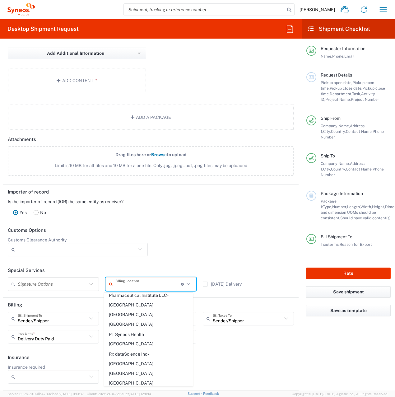
scroll to position [498, 0]
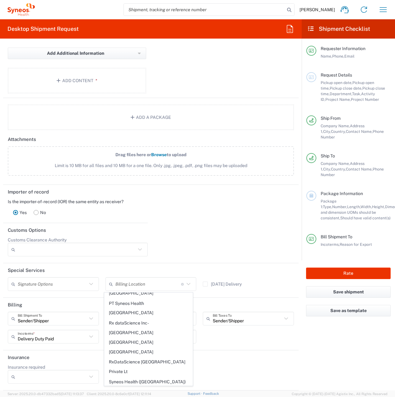
type input "Syneos Health Clinical [GEOGRAPHIC_DATA]"
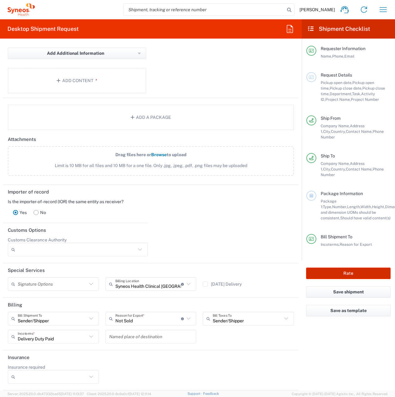
click at [354, 267] on button "Rate" at bounding box center [348, 273] width 85 height 12
type input "8200 DEPARTMENTAL EXPENSE"
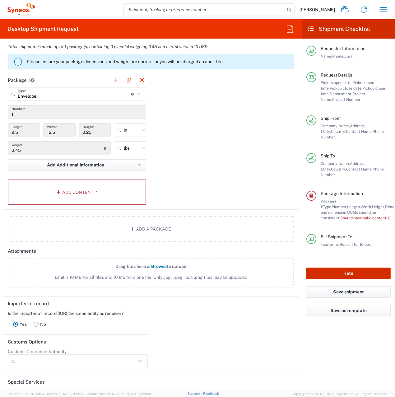
scroll to position [530, 0]
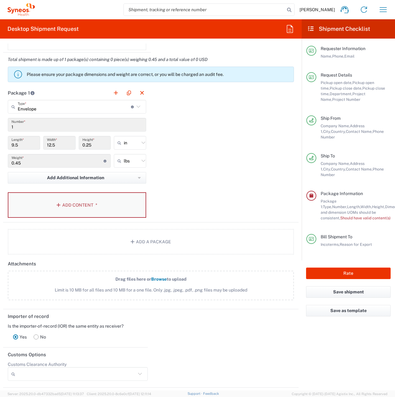
click at [61, 203] on icon "button" at bounding box center [60, 205] width 6 height 4
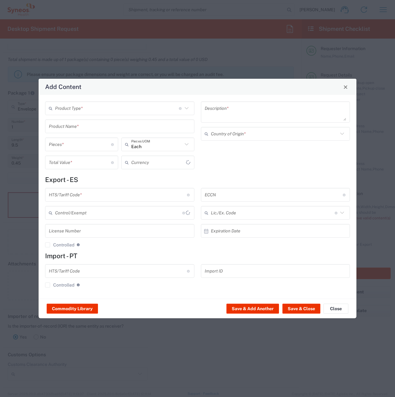
type input "US Dollar"
click at [77, 111] on input "text" at bounding box center [117, 108] width 124 height 11
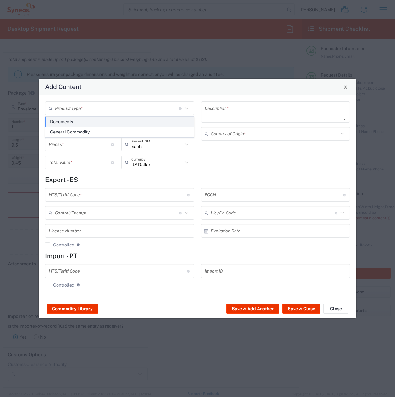
click at [76, 121] on span "Documents" at bounding box center [120, 122] width 148 height 10
type input "Documents"
type input "1"
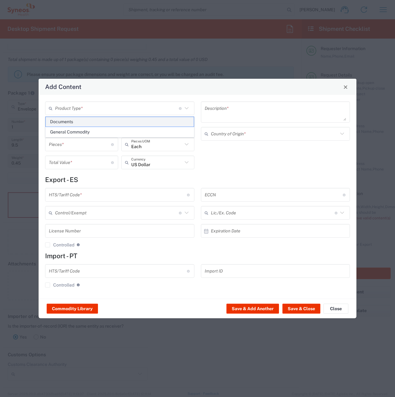
type textarea "Documents"
type input "[GEOGRAPHIC_DATA]"
type input "0000.00.0000"
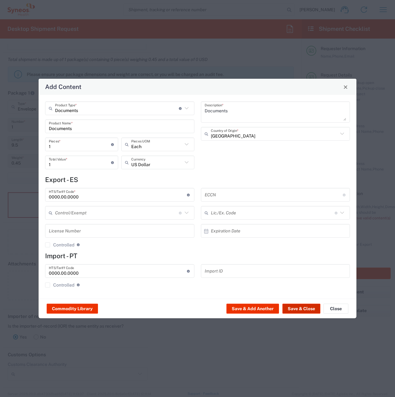
click at [297, 307] on button "Save & Close" at bounding box center [301, 308] width 38 height 10
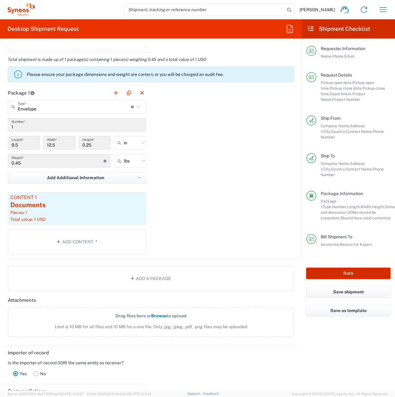
click at [353, 267] on button "Rate" at bounding box center [348, 273] width 85 height 12
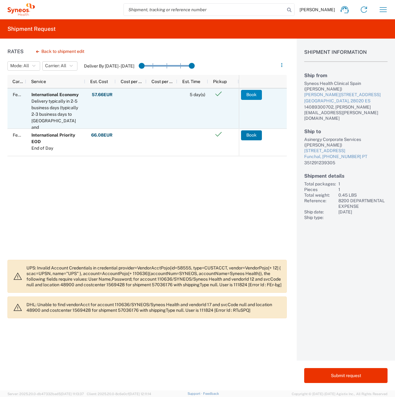
click at [252, 93] on button "Book" at bounding box center [251, 95] width 21 height 10
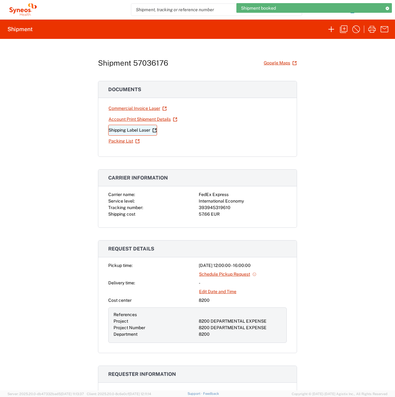
click at [132, 128] on link "Shipping Label Laser" at bounding box center [132, 130] width 49 height 11
